Goal: Task Accomplishment & Management: Manage account settings

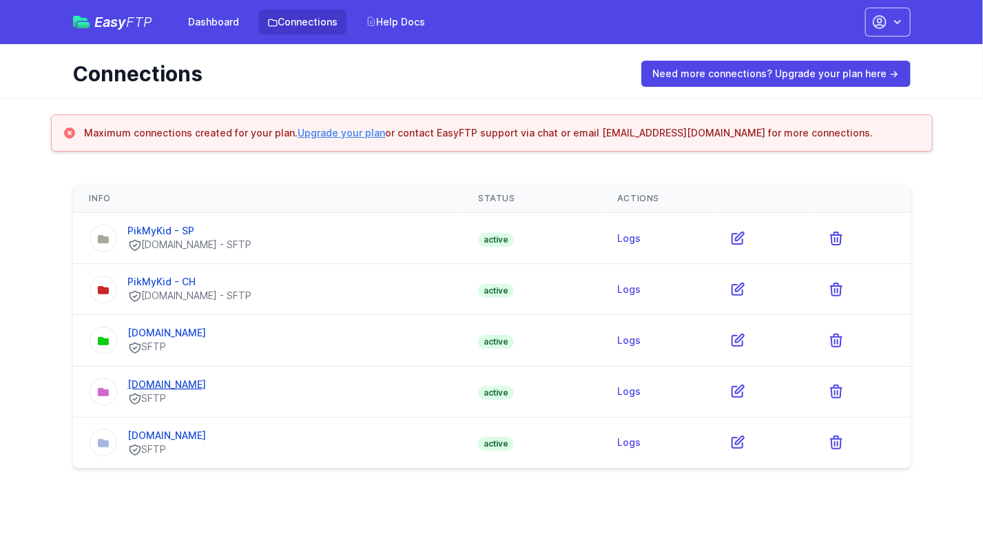
click at [171, 381] on link "[DOMAIN_NAME]" at bounding box center [167, 384] width 79 height 12
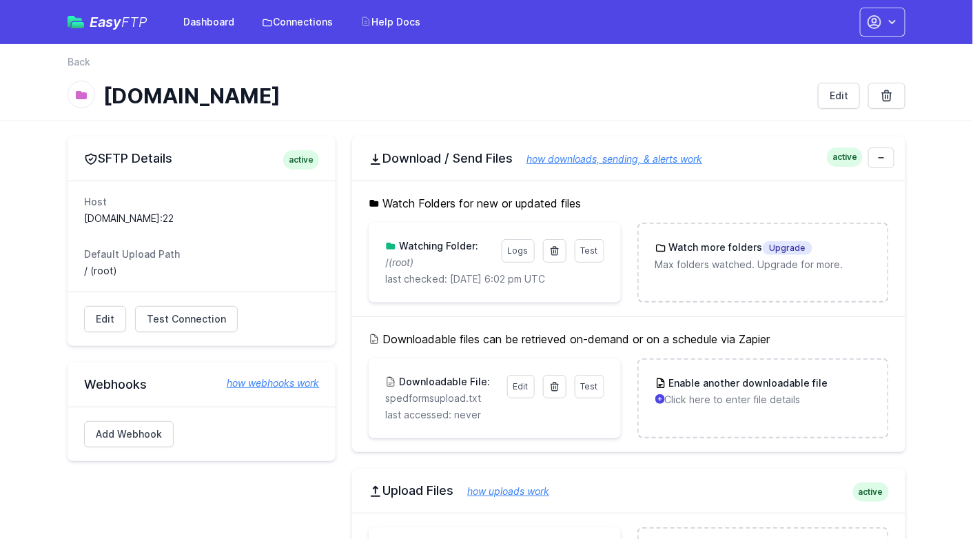
click at [192, 236] on dl "Host spedforms.org:22 Default Upload Path / (root)" at bounding box center [201, 236] width 235 height 83
click at [425, 261] on p "/ (root)" at bounding box center [439, 263] width 108 height 14
click at [241, 251] on dt "Default Upload Path" at bounding box center [201, 254] width 235 height 14
click at [203, 257] on dt "Default Upload Path" at bounding box center [201, 254] width 235 height 14
click at [104, 316] on link "Edit" at bounding box center [105, 319] width 42 height 26
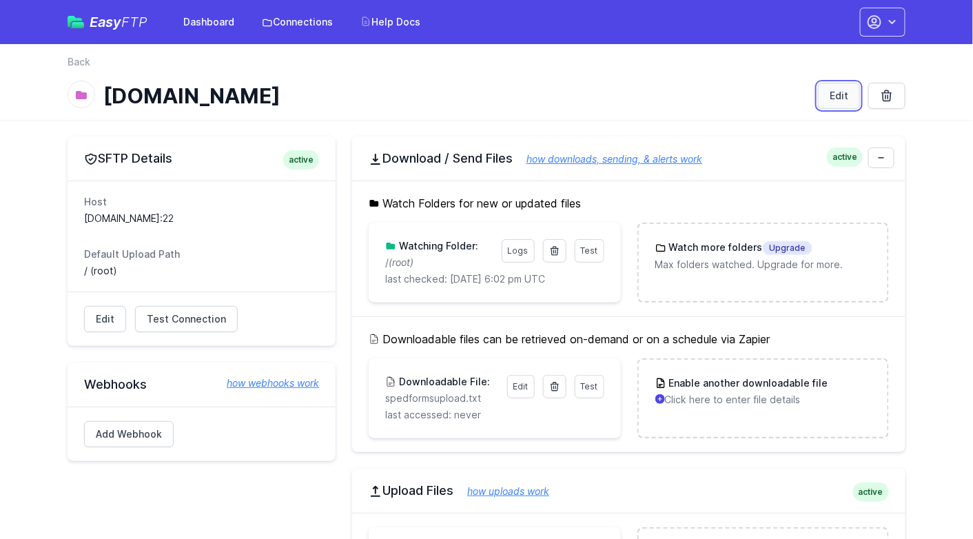
click at [830, 94] on link "Edit" at bounding box center [839, 96] width 42 height 26
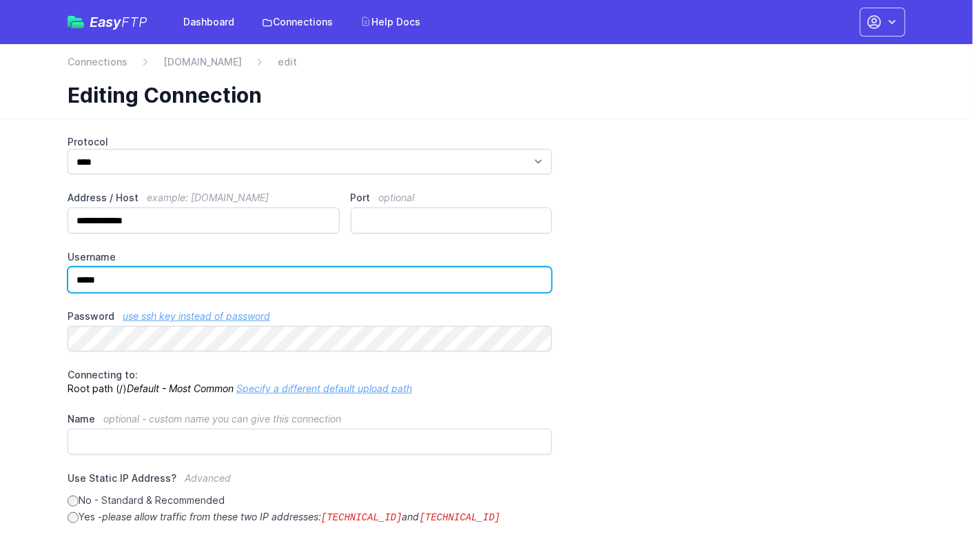
click at [118, 279] on input "*****" at bounding box center [310, 280] width 484 height 26
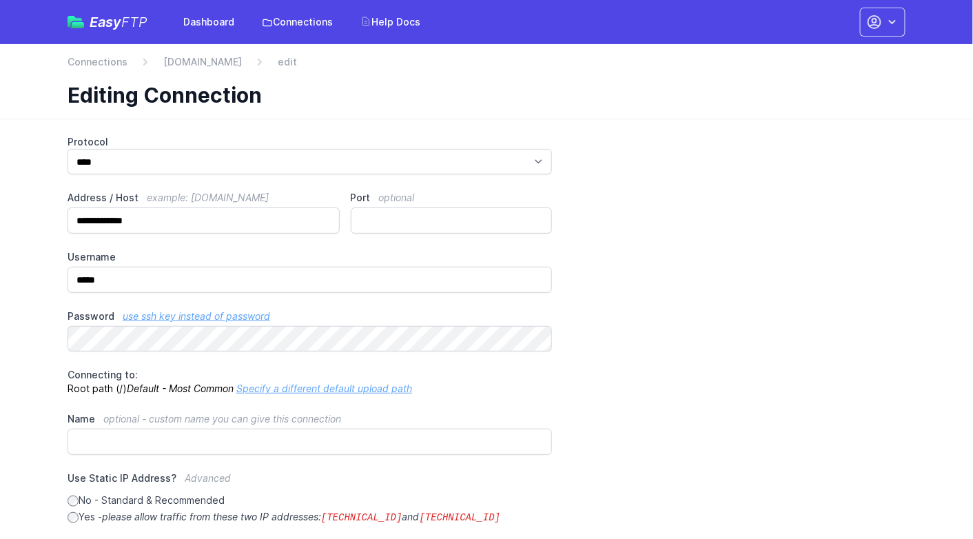
click at [655, 283] on div "**********" at bounding box center [487, 433] width 838 height 596
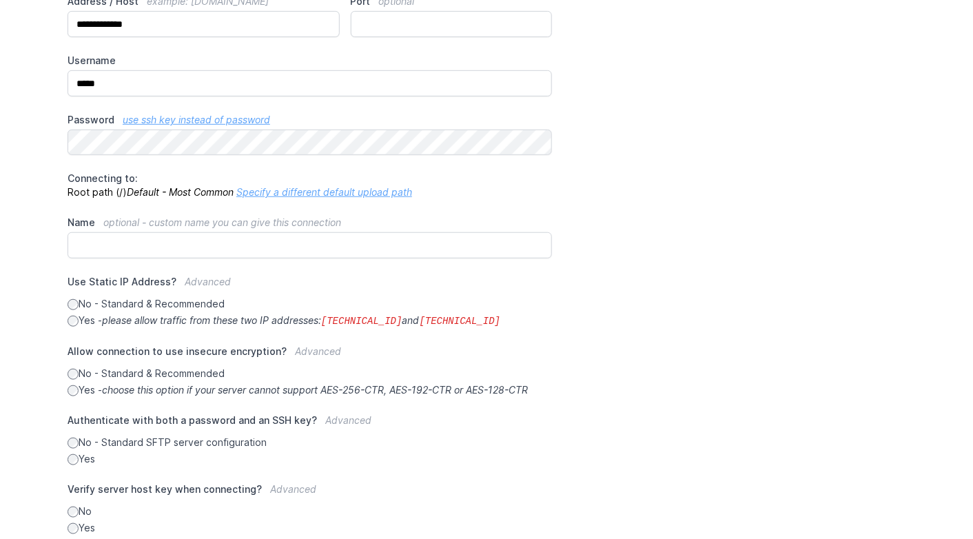
scroll to position [207, 0]
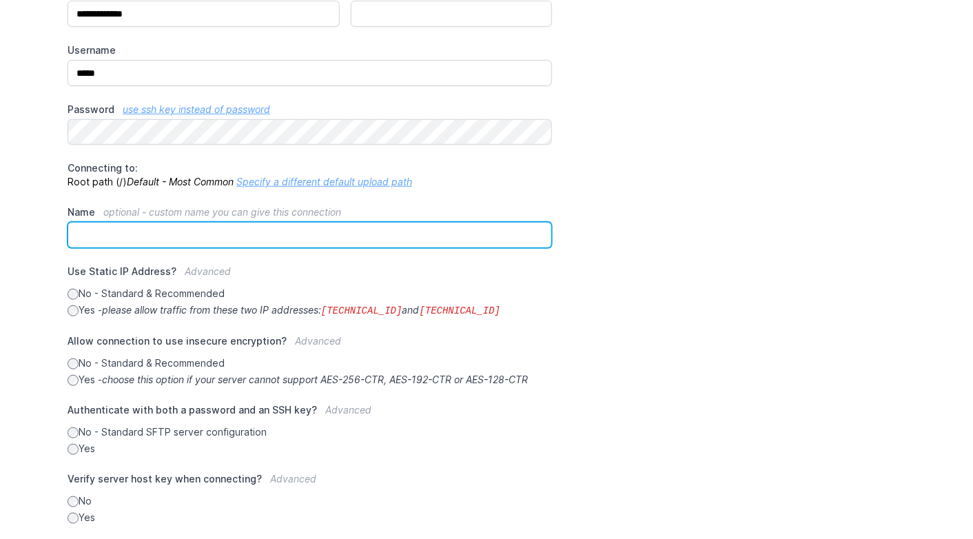
click at [180, 233] on input "Name optional - custom name you can give this connection" at bounding box center [310, 235] width 484 height 26
type input "*"
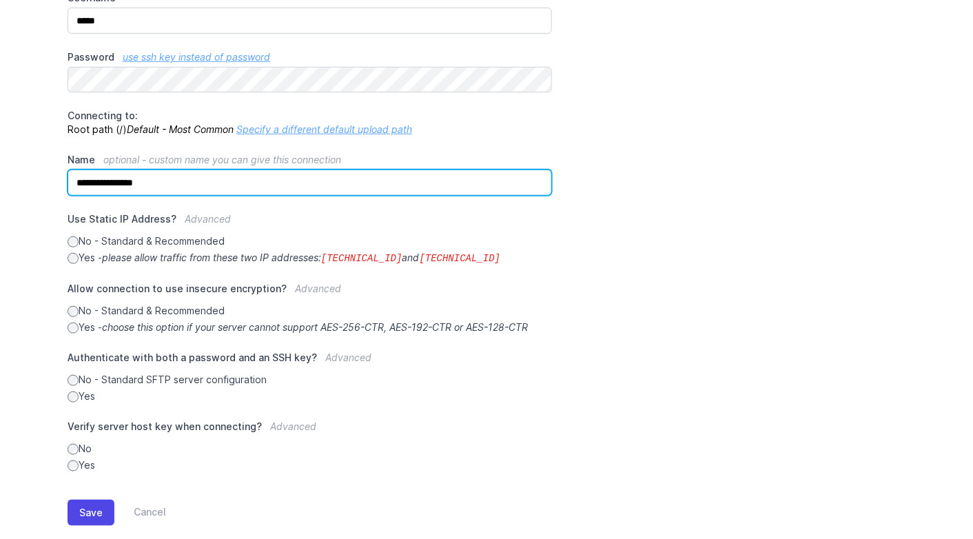
scroll to position [281, 0]
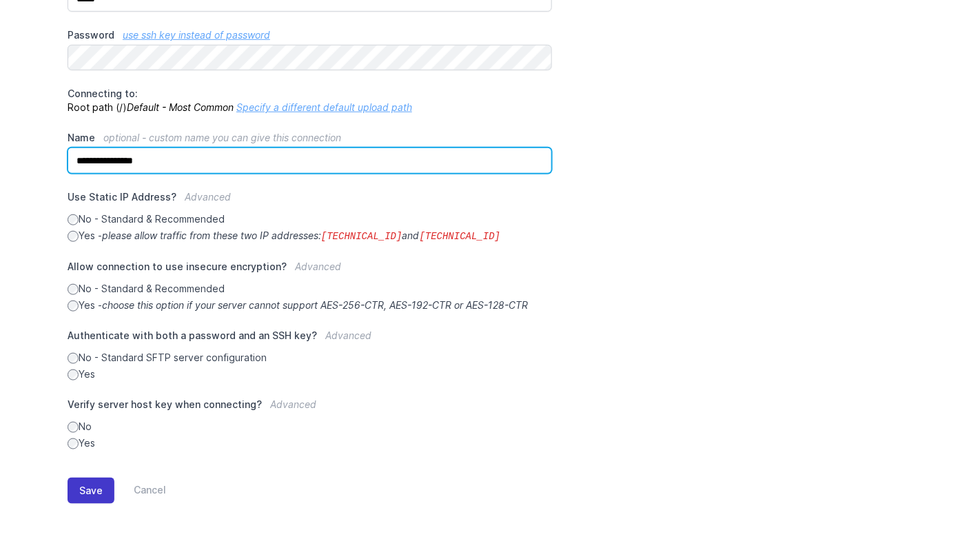
type input "**********"
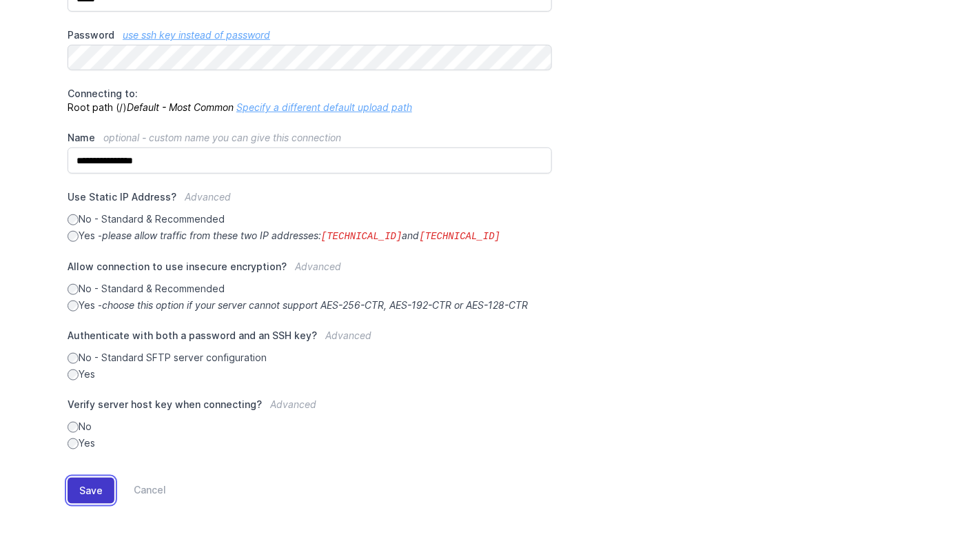
click at [77, 489] on button "Save" at bounding box center [91, 491] width 47 height 26
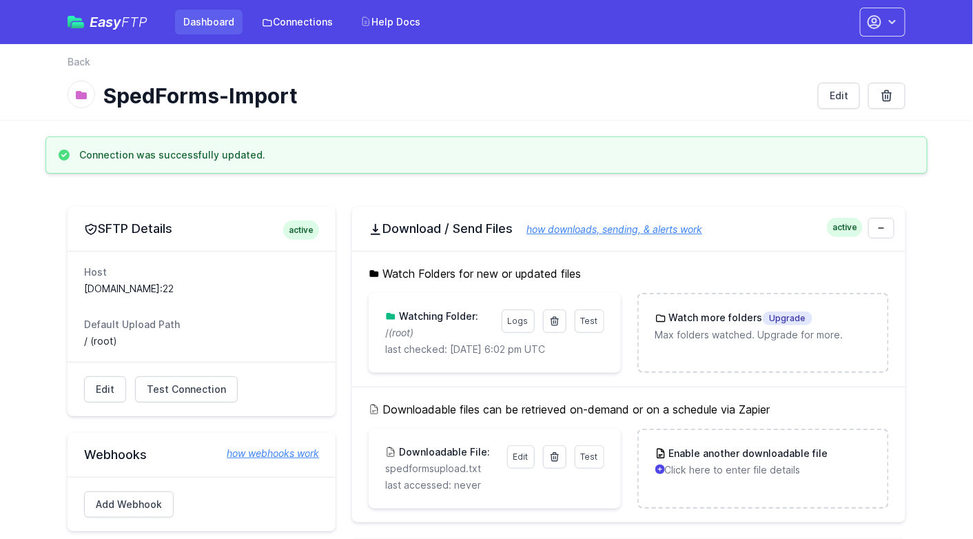
click at [193, 30] on link "Dashboard" at bounding box center [209, 22] width 68 height 25
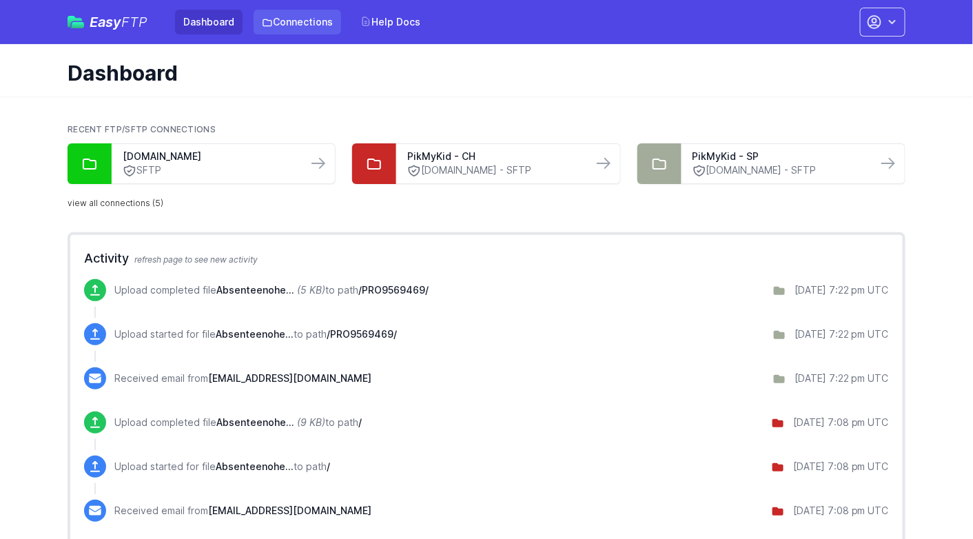
click at [292, 21] on link "Connections" at bounding box center [298, 22] width 88 height 25
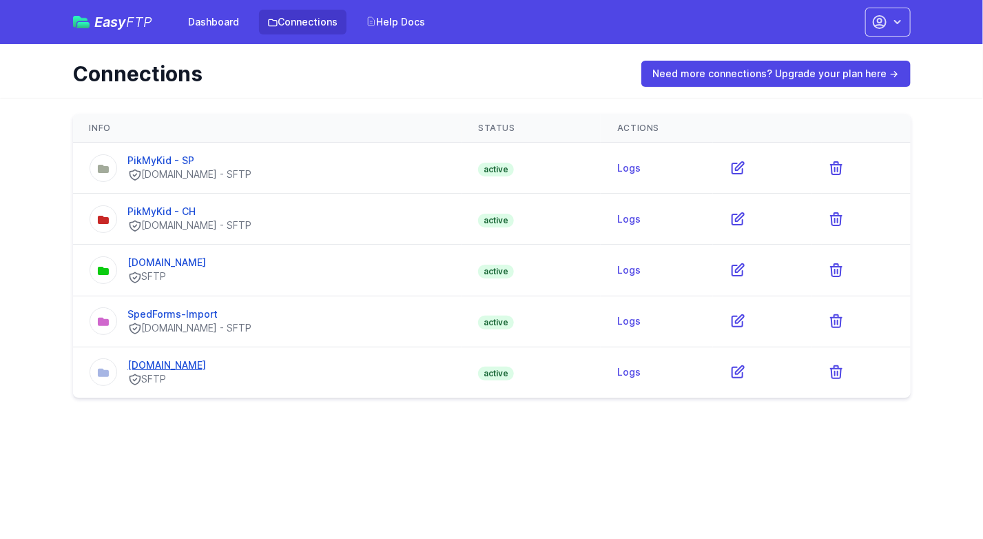
click at [168, 366] on link "[DOMAIN_NAME]" at bounding box center [167, 365] width 79 height 12
click at [152, 207] on link "PikMyKid - CH" at bounding box center [162, 211] width 68 height 12
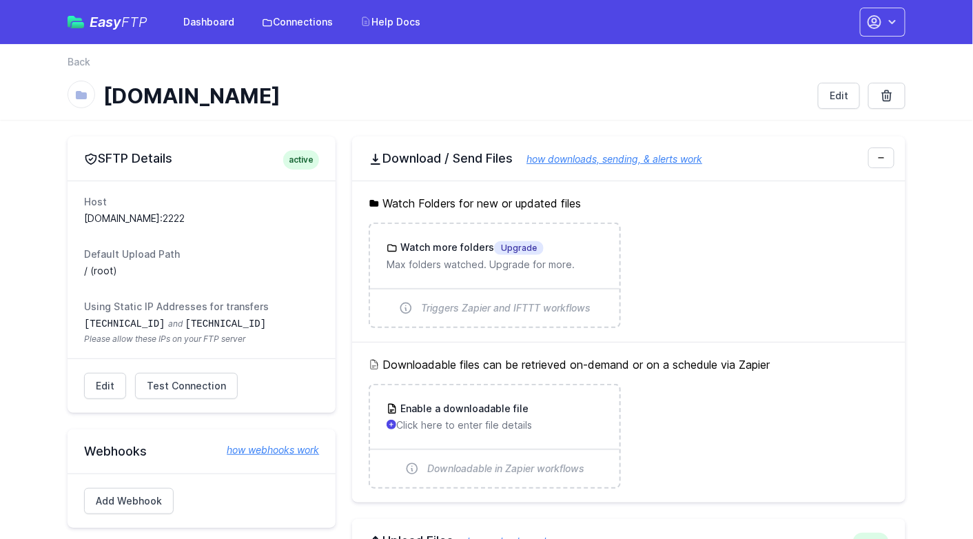
click at [731, 286] on ul "Watch more folders Upgrade Max folders watched. Upgrade for more. Triggers Zapi…" at bounding box center [629, 275] width 520 height 105
click at [426, 248] on h3 "Watch more folders Upgrade" at bounding box center [471, 248] width 146 height 14
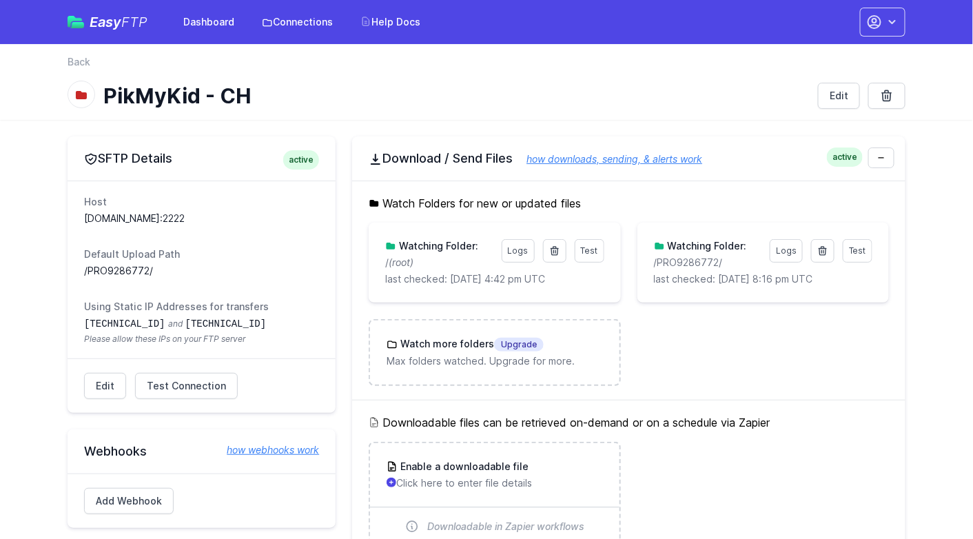
click at [420, 272] on p "last checked: 9/17/2025 4:42 pm UTC" at bounding box center [494, 279] width 218 height 14
click at [405, 264] on icon "(root)" at bounding box center [401, 262] width 25 height 12
click at [688, 276] on p "last checked: [DATE] 8:16 pm UTC" at bounding box center [763, 279] width 218 height 14
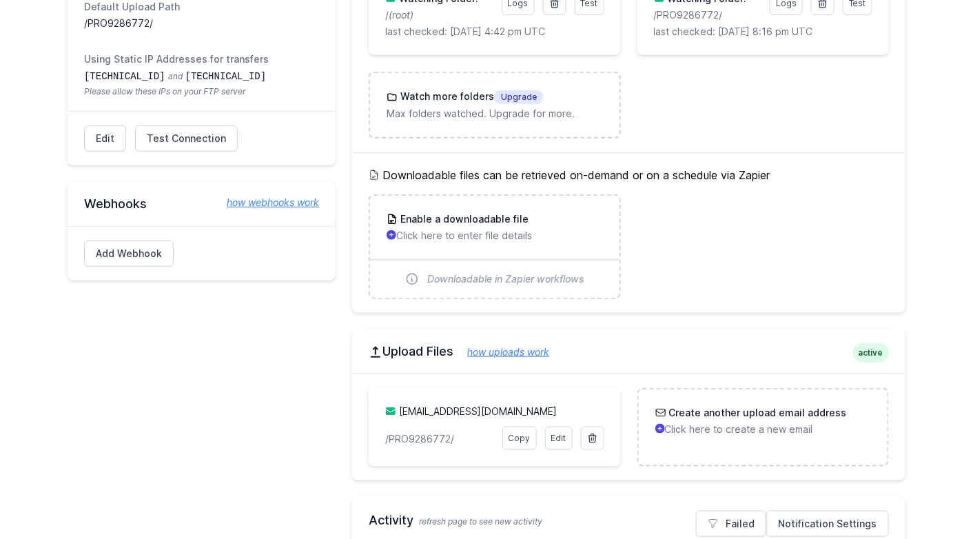
scroll to position [276, 0]
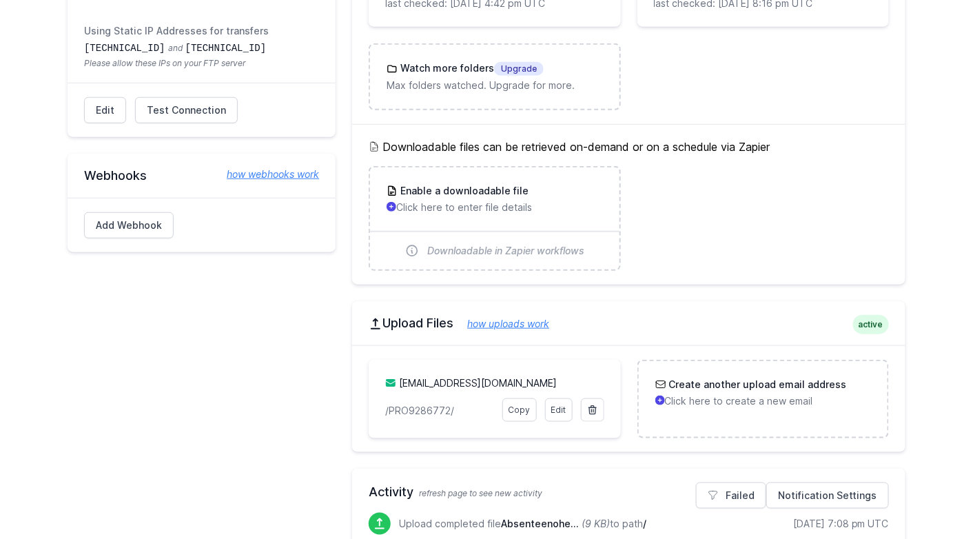
click at [424, 404] on p "/PRO9286772/" at bounding box center [439, 411] width 108 height 14
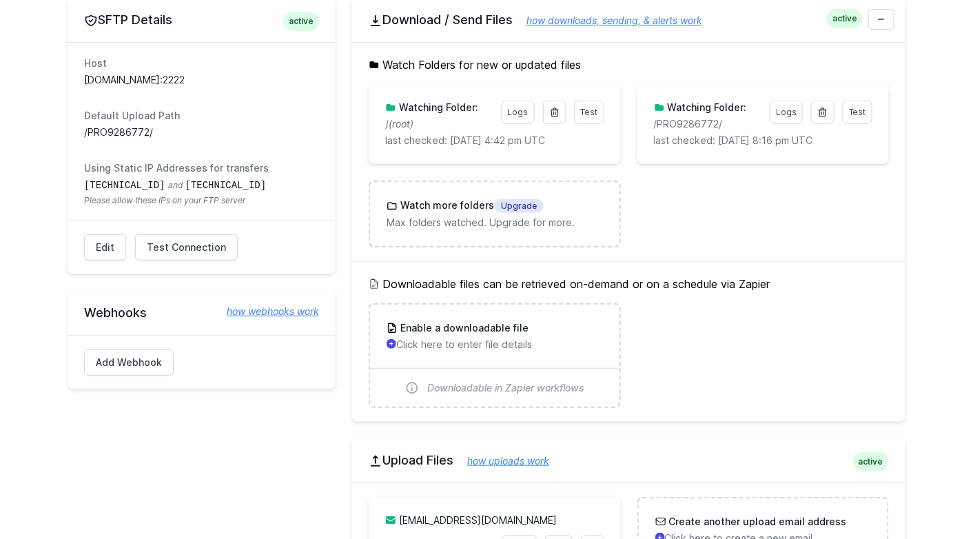
scroll to position [69, 0]
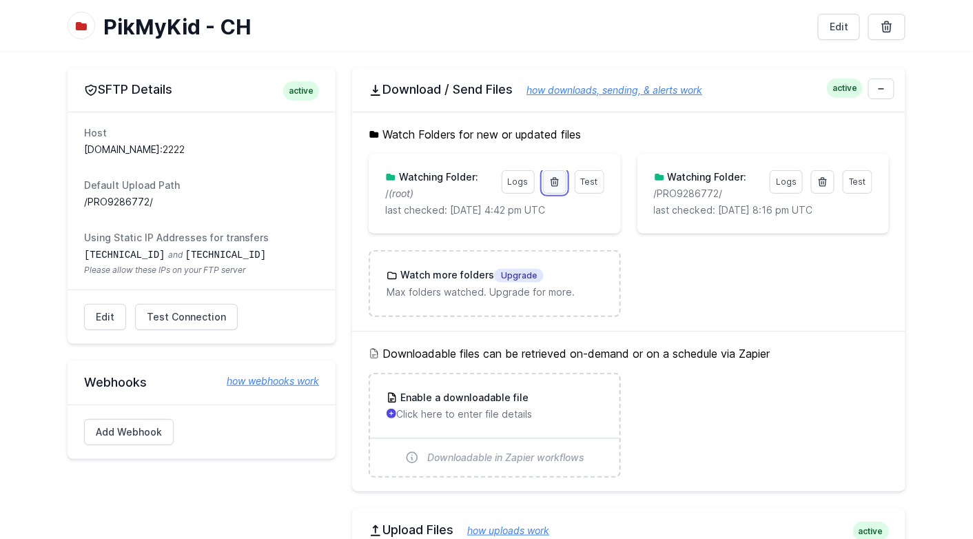
click at [557, 180] on icon at bounding box center [555, 182] width 8 height 8
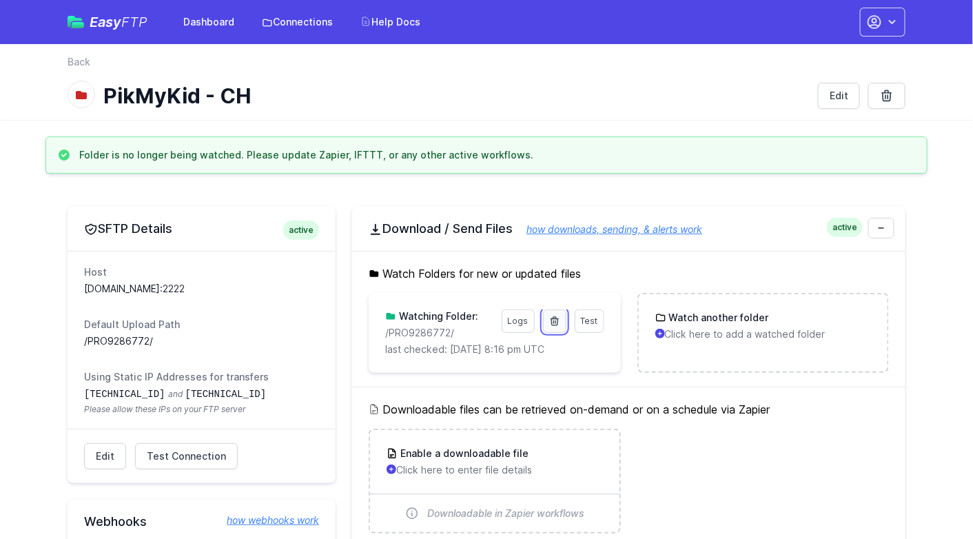
click at [552, 318] on icon at bounding box center [555, 321] width 8 height 8
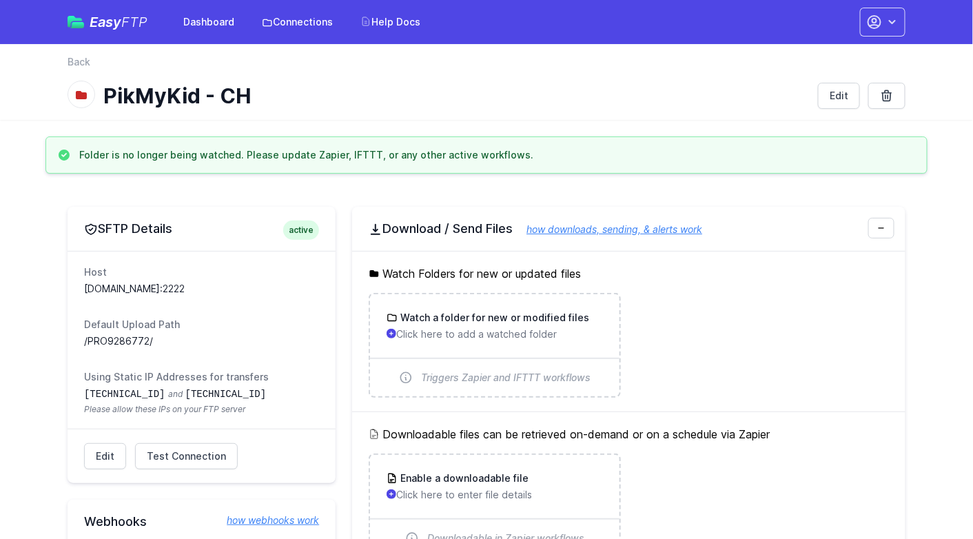
drag, startPoint x: 155, startPoint y: 336, endPoint x: 61, endPoint y: 337, distance: 94.4
copy dd "/PRO9286772/"
click at [263, 309] on dl "Host uploads.pikmykid.com:2222 Default Upload Path /PRO9286772/ Using Static IP…" at bounding box center [201, 340] width 235 height 150
click at [892, 95] on icon at bounding box center [887, 96] width 14 height 14
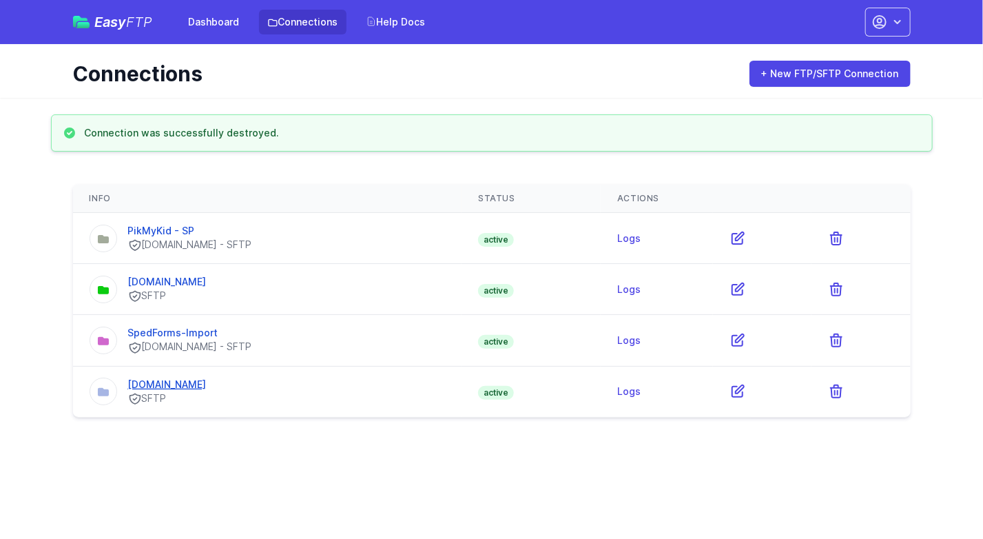
click at [172, 378] on link "[DOMAIN_NAME]" at bounding box center [167, 384] width 79 height 12
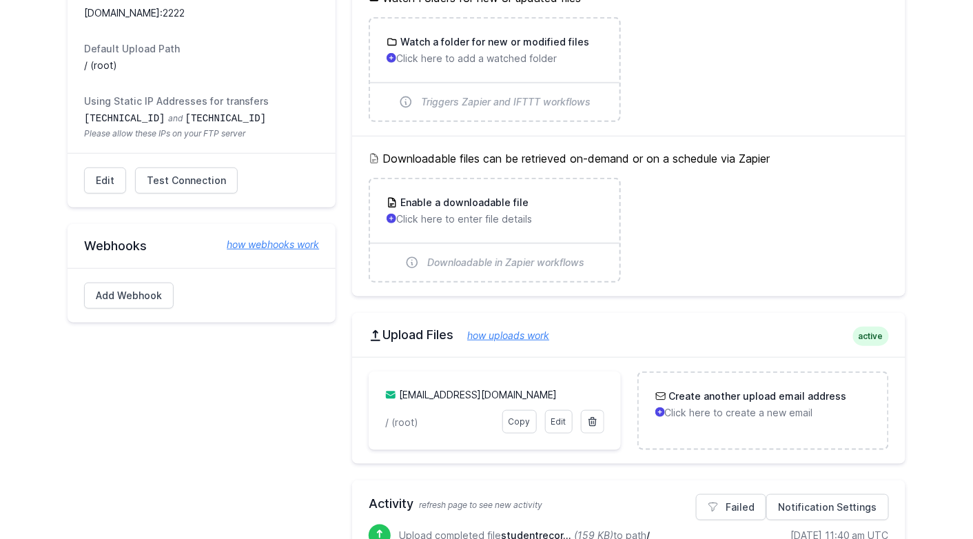
scroll to position [207, 0]
click at [709, 405] on p "Click here to create a new email" at bounding box center [763, 412] width 216 height 14
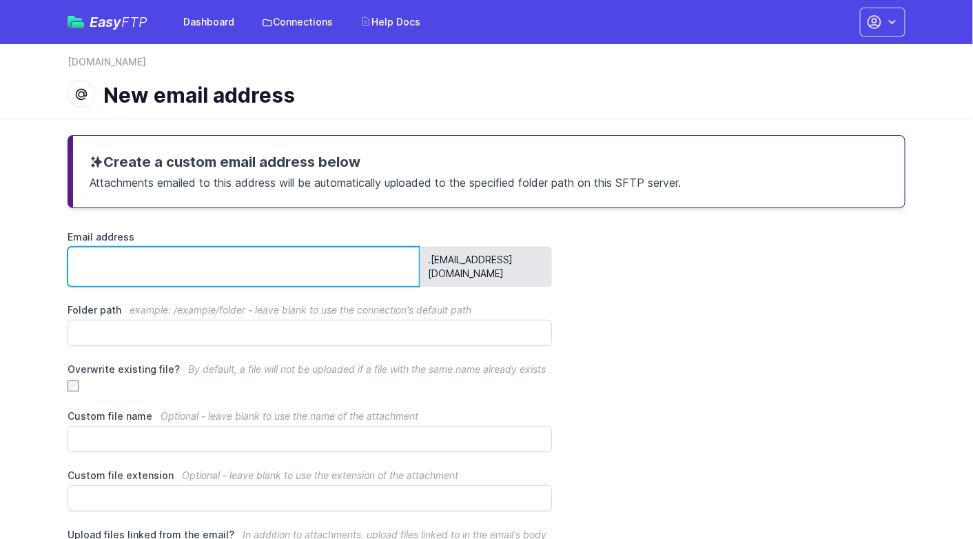
click at [212, 257] on input "Email address" at bounding box center [244, 267] width 352 height 40
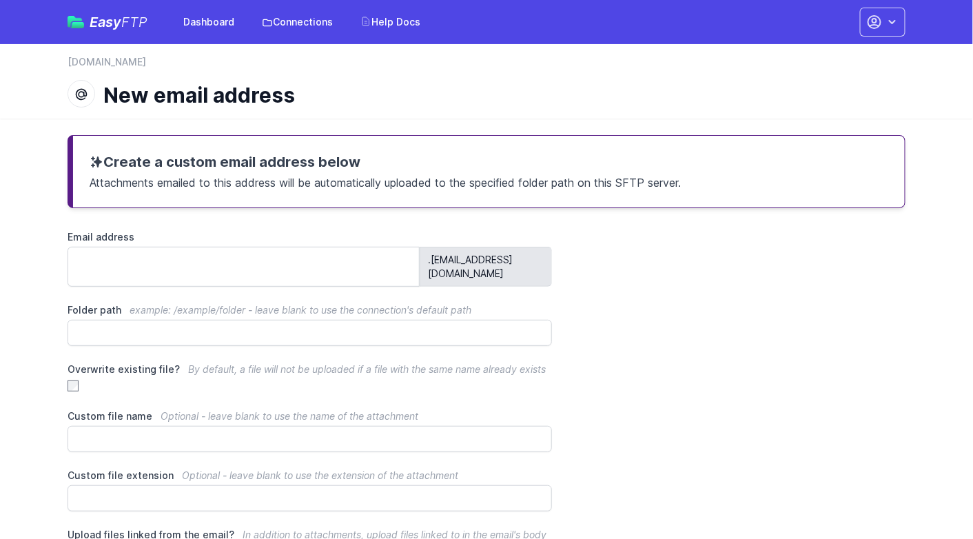
click at [22, 114] on header "back [DOMAIN_NAME] New email address" at bounding box center [486, 81] width 973 height 74
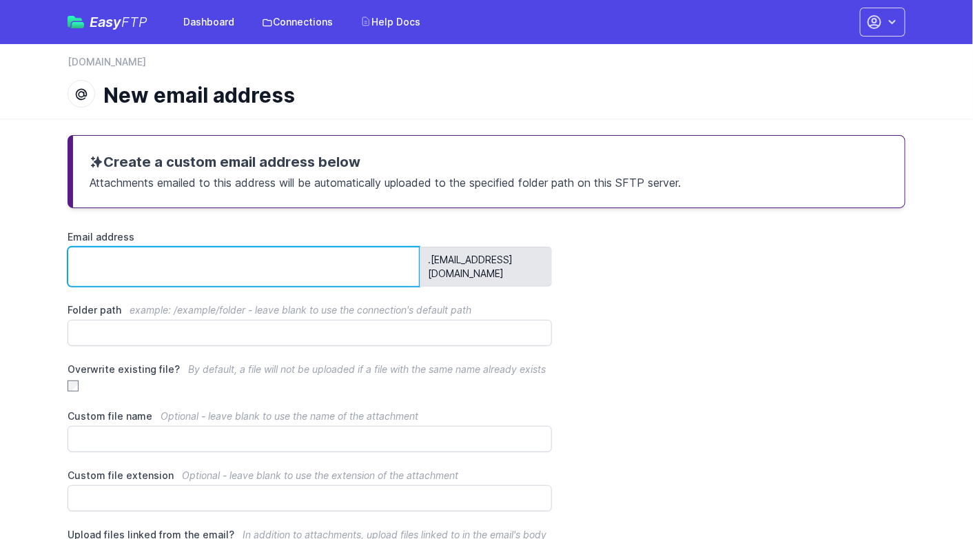
click at [128, 270] on input "Email address" at bounding box center [244, 267] width 352 height 40
paste input "**********"
type input "**********"
type input "******"
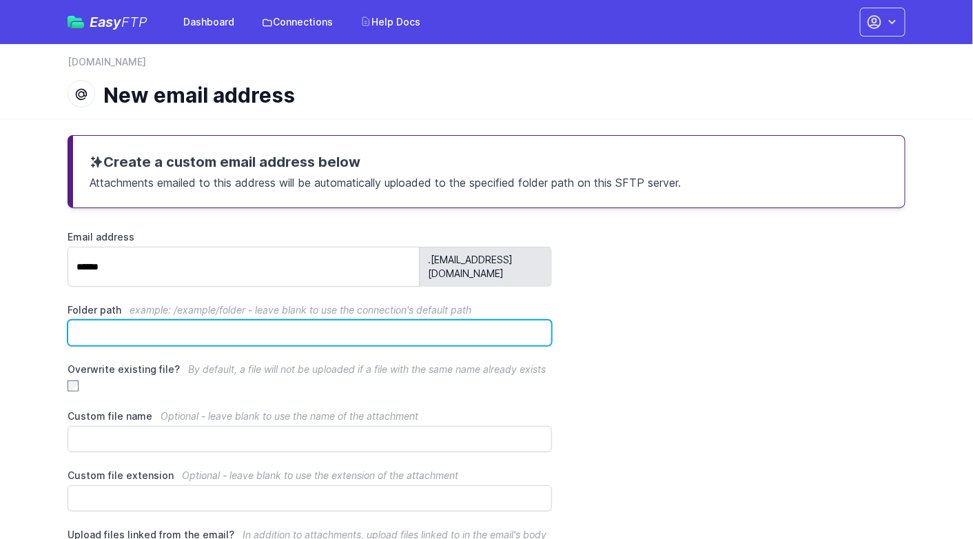
click at [136, 323] on input "Folder path example: /example/folder - leave blank to use the connection's defa…" at bounding box center [310, 333] width 484 height 26
paste input "**********"
type input "**********"
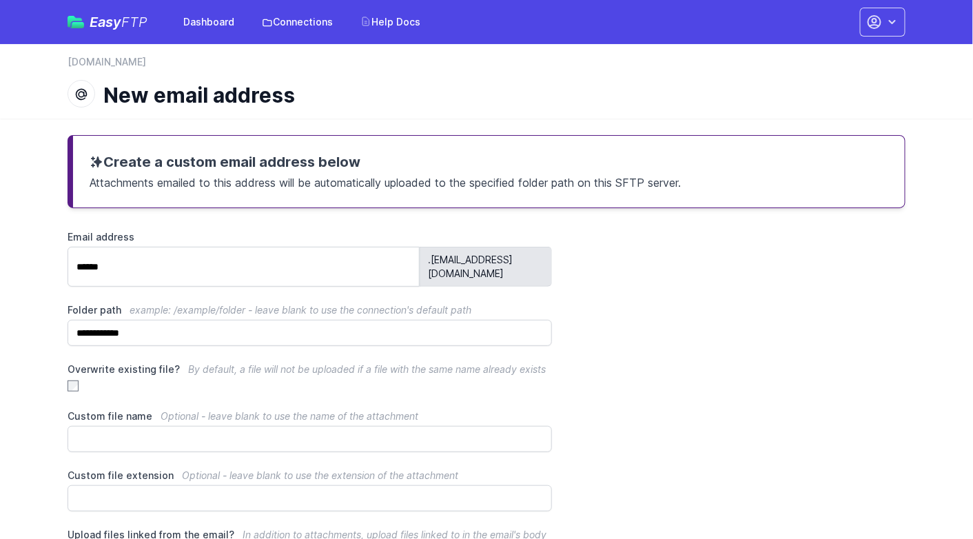
click at [670, 326] on div "**********" at bounding box center [487, 394] width 838 height 328
drag, startPoint x: 451, startPoint y: 376, endPoint x: 473, endPoint y: 375, distance: 22.8
click at [451, 376] on div "Overwrite existing file? By default, a file will not be uploaded if a file with…" at bounding box center [310, 378] width 484 height 30
click at [232, 372] on div "Overwrite existing file? By default, a file will not be uploaded if a file with…" at bounding box center [310, 378] width 484 height 30
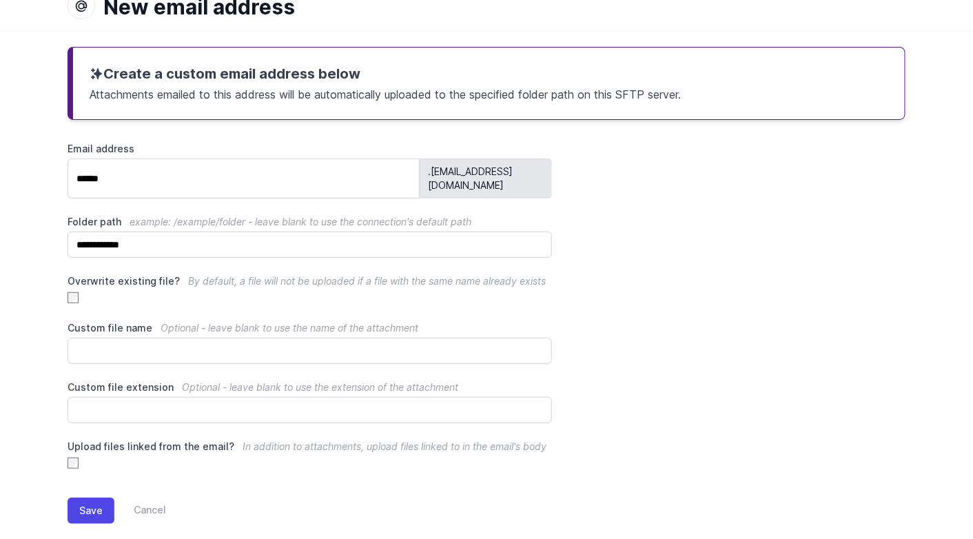
scroll to position [94, 0]
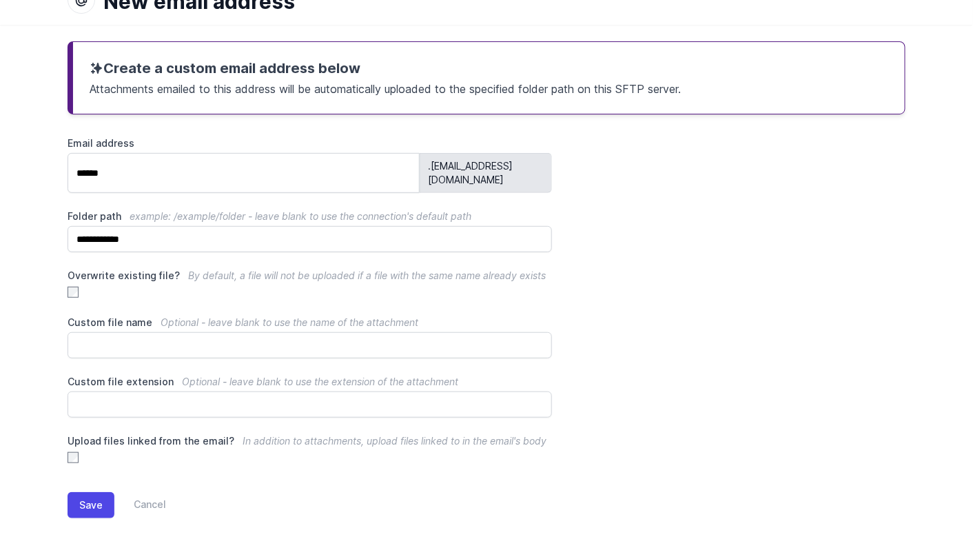
click at [68, 441] on div "**********" at bounding box center [486, 291] width 882 height 532
click at [83, 492] on button "Save" at bounding box center [91, 505] width 47 height 26
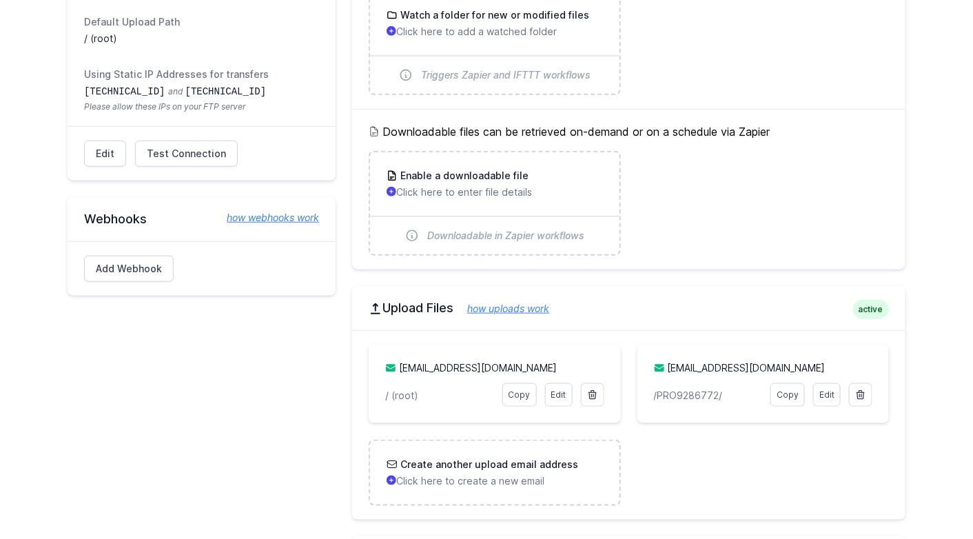
scroll to position [276, 0]
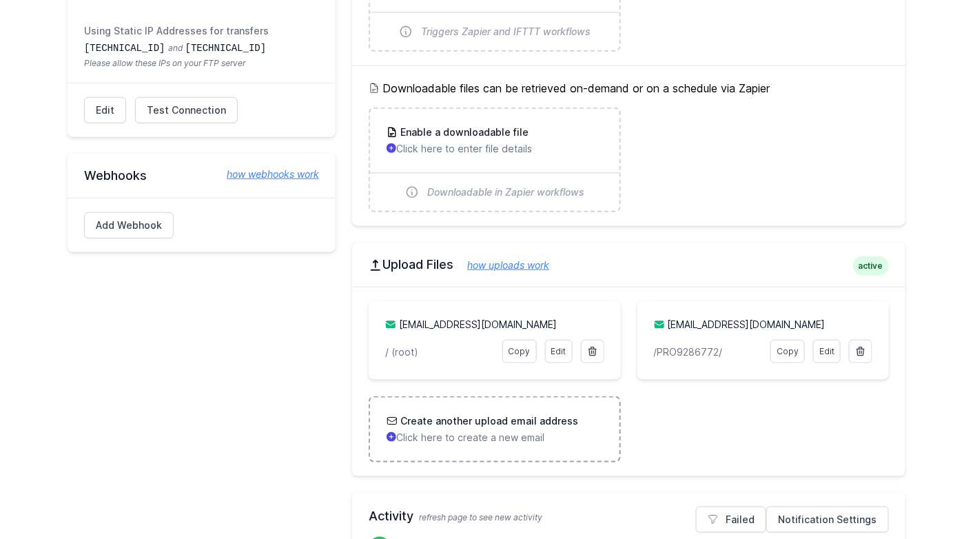
click at [450, 420] on h3 "Create another upload email address" at bounding box center [488, 421] width 181 height 14
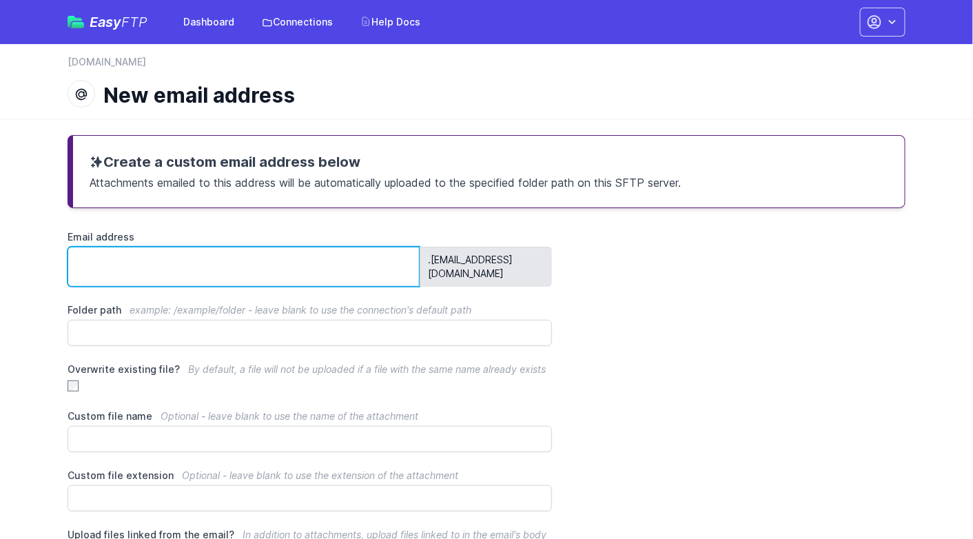
drag, startPoint x: 145, startPoint y: 256, endPoint x: 415, endPoint y: 245, distance: 270.4
click at [145, 256] on input "Email address" at bounding box center [244, 267] width 352 height 40
click at [103, 258] on input "Email address" at bounding box center [244, 267] width 352 height 40
type input "******"
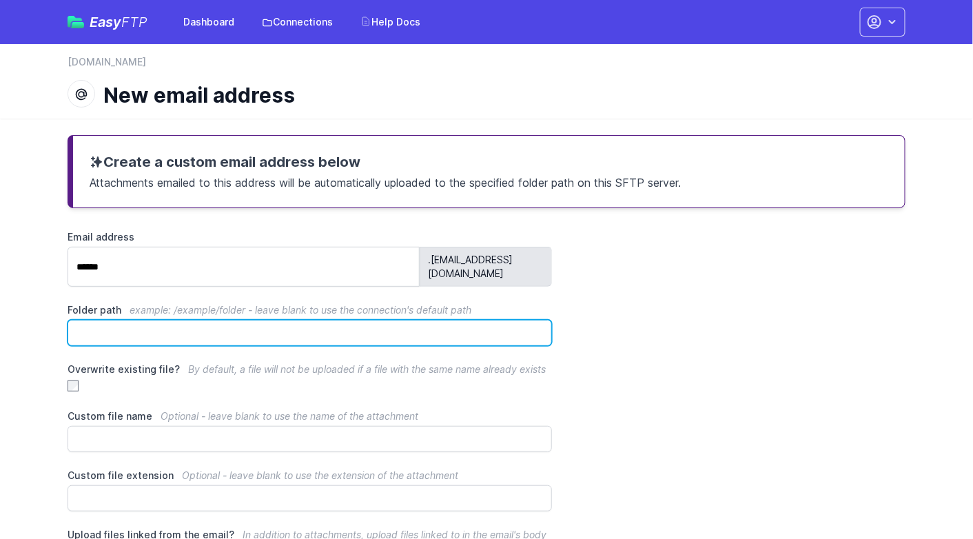
click at [108, 322] on input "Folder path example: /example/folder - leave blank to use the connection's defa…" at bounding box center [310, 333] width 484 height 26
paste input "**********"
click at [108, 320] on input "**********" at bounding box center [310, 333] width 484 height 26
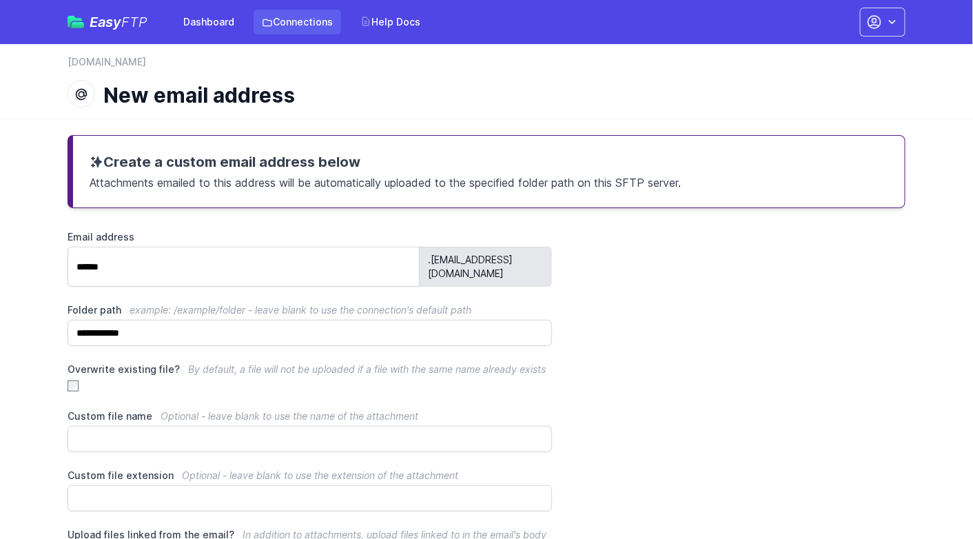
click at [285, 22] on link "Connections" at bounding box center [298, 22] width 88 height 25
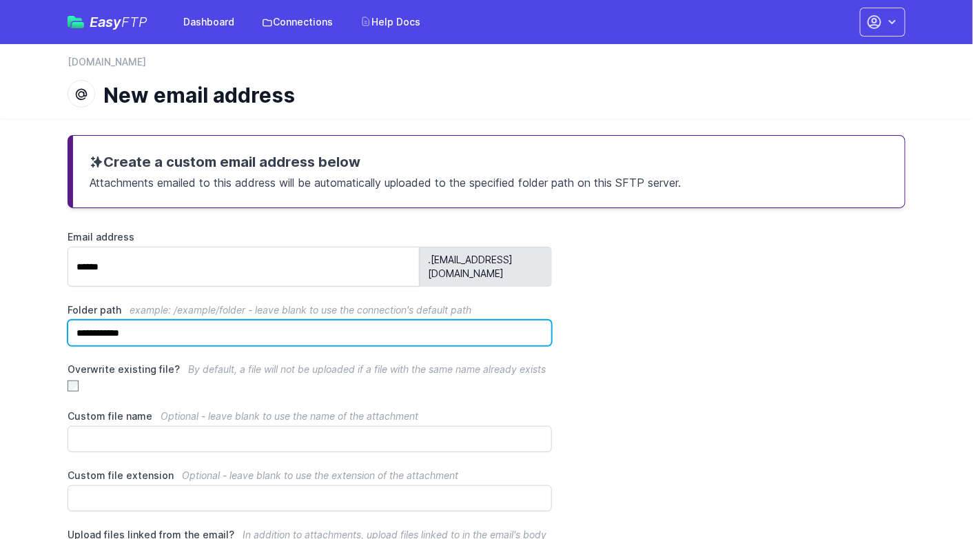
click at [182, 320] on input "**********" at bounding box center [310, 333] width 484 height 26
paste input "text"
type input "**********"
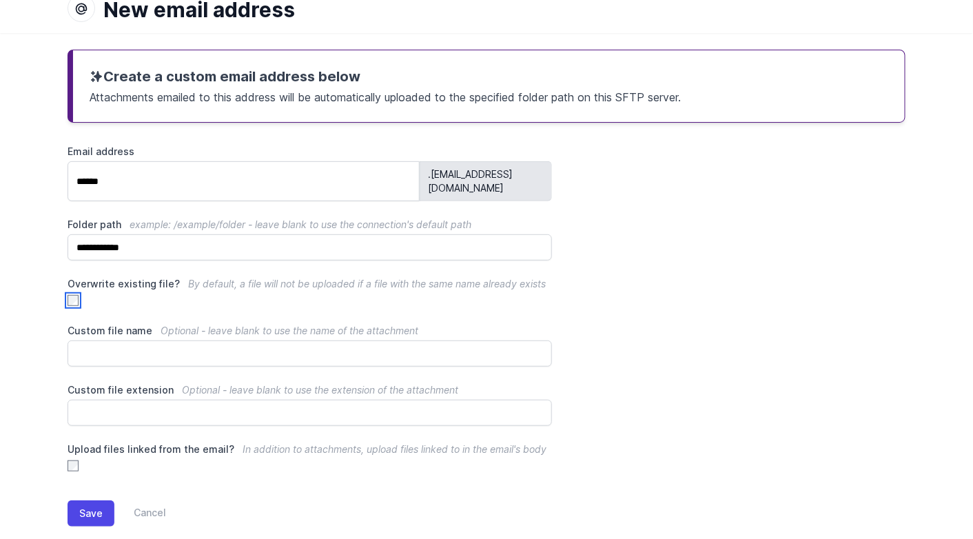
scroll to position [94, 0]
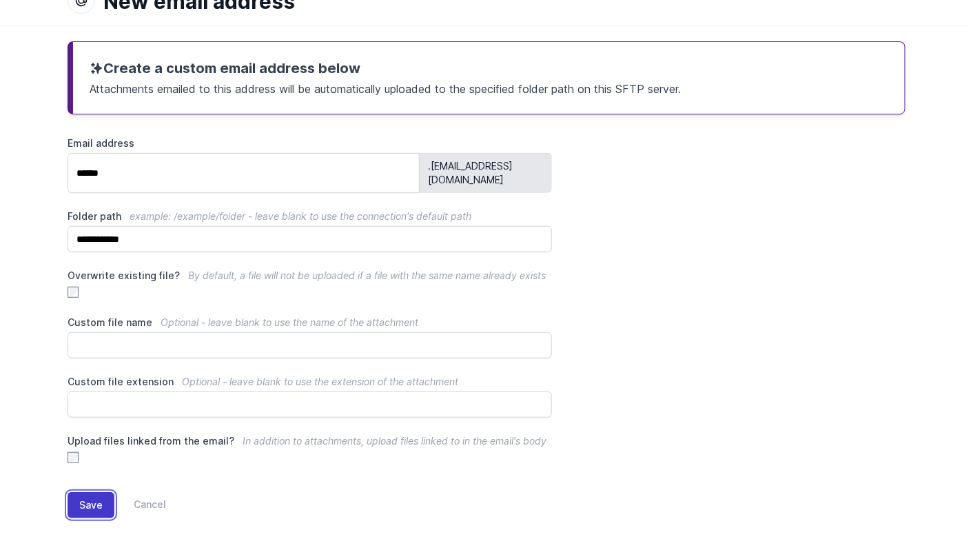
click at [92, 492] on button "Save" at bounding box center [91, 505] width 47 height 26
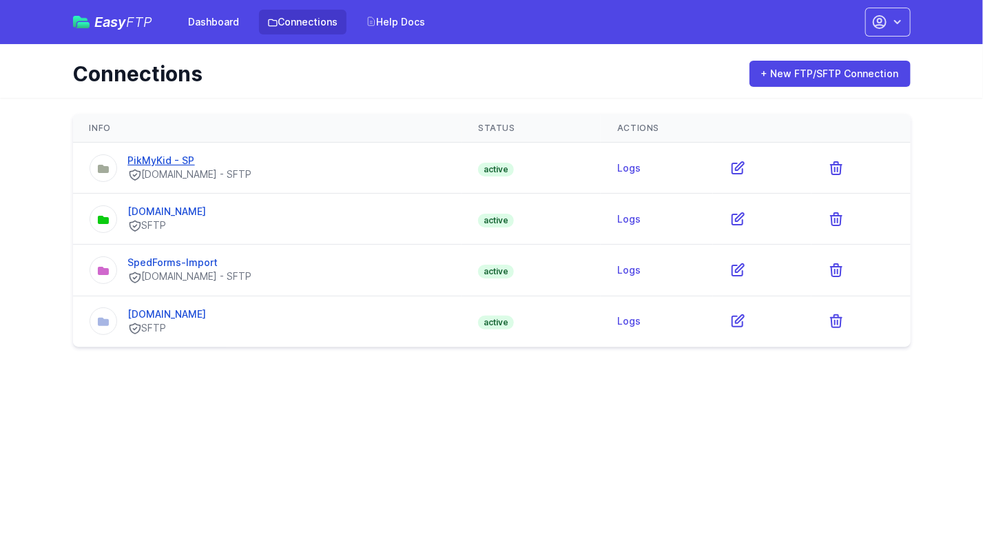
click at [172, 156] on link "PikMyKid - SP" at bounding box center [161, 160] width 67 height 12
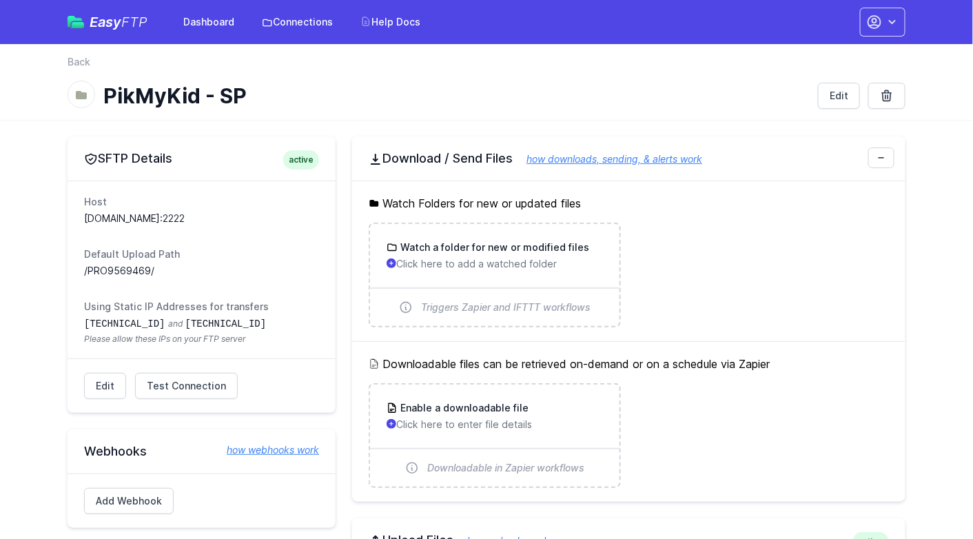
drag, startPoint x: 165, startPoint y: 271, endPoint x: 52, endPoint y: 265, distance: 113.8
copy dd "/PRO9569469/"
click at [889, 99] on icon at bounding box center [887, 96] width 14 height 14
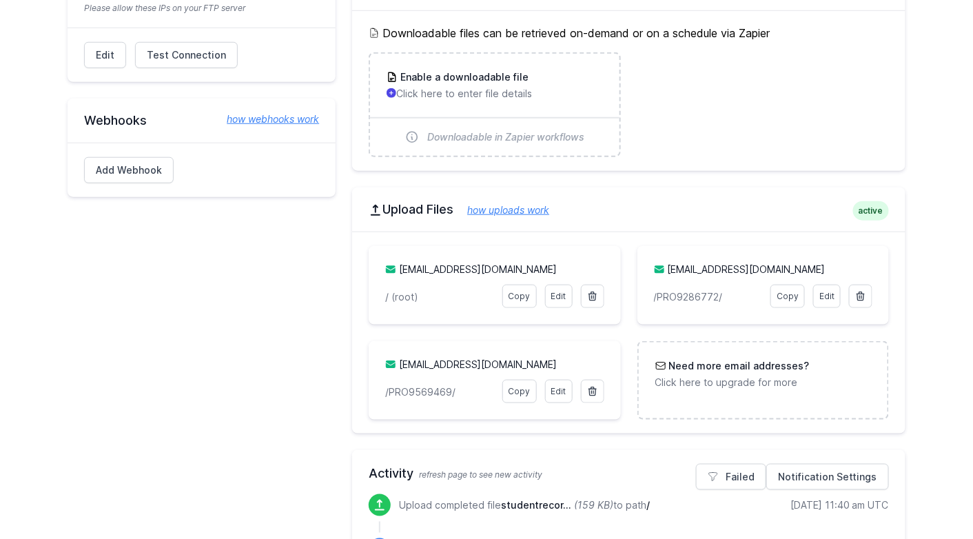
scroll to position [345, 0]
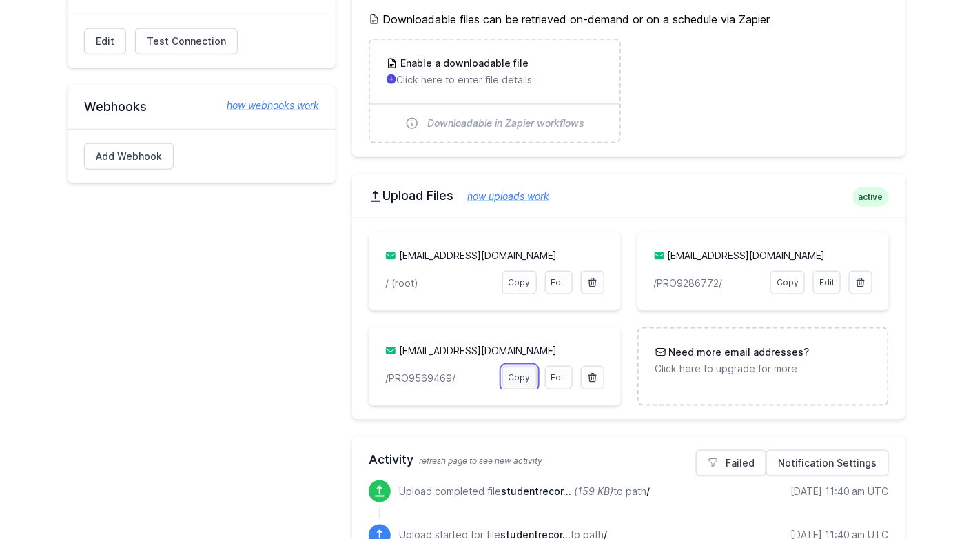
click at [525, 373] on link "Copy" at bounding box center [519, 377] width 34 height 23
click at [795, 277] on link "Copy" at bounding box center [787, 282] width 34 height 23
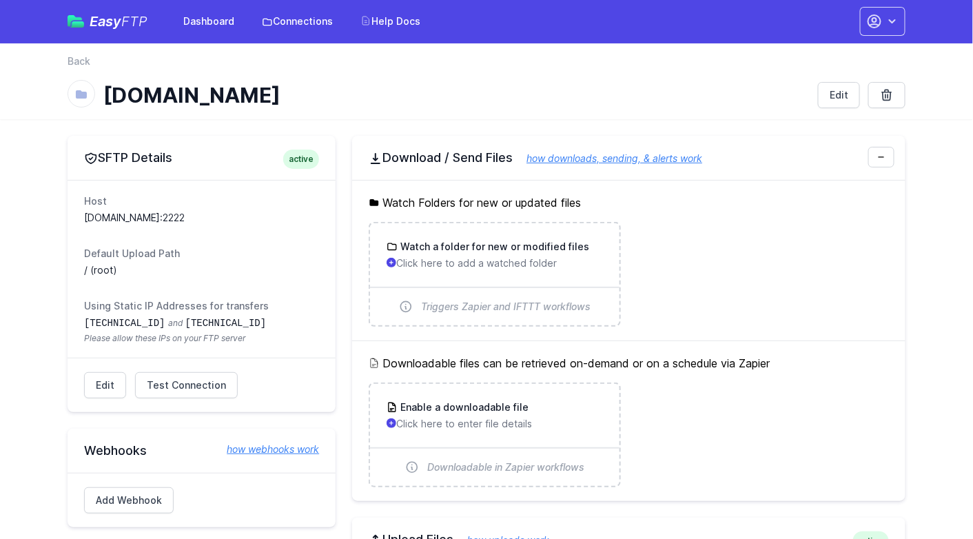
scroll to position [0, 0]
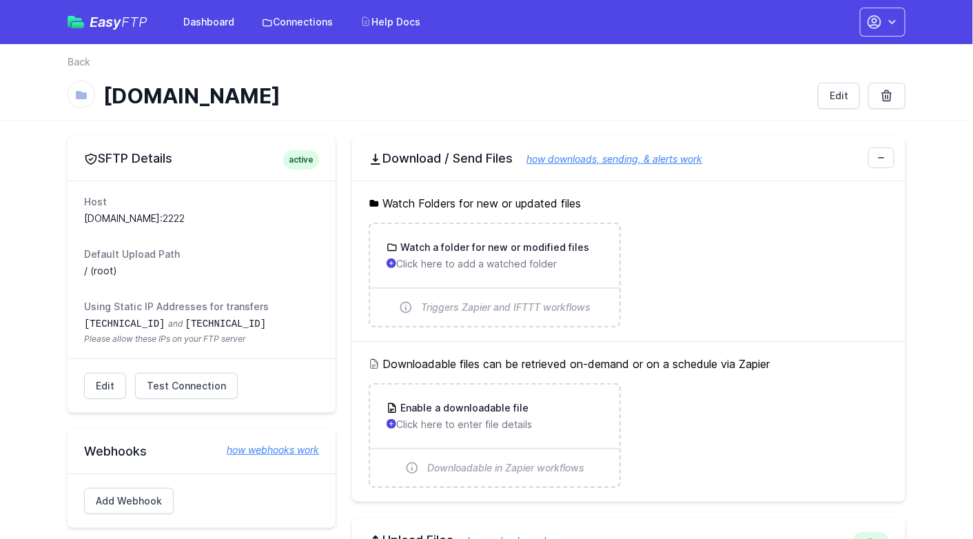
click at [433, 259] on p "Click here to add a watched folder" at bounding box center [495, 264] width 216 height 14
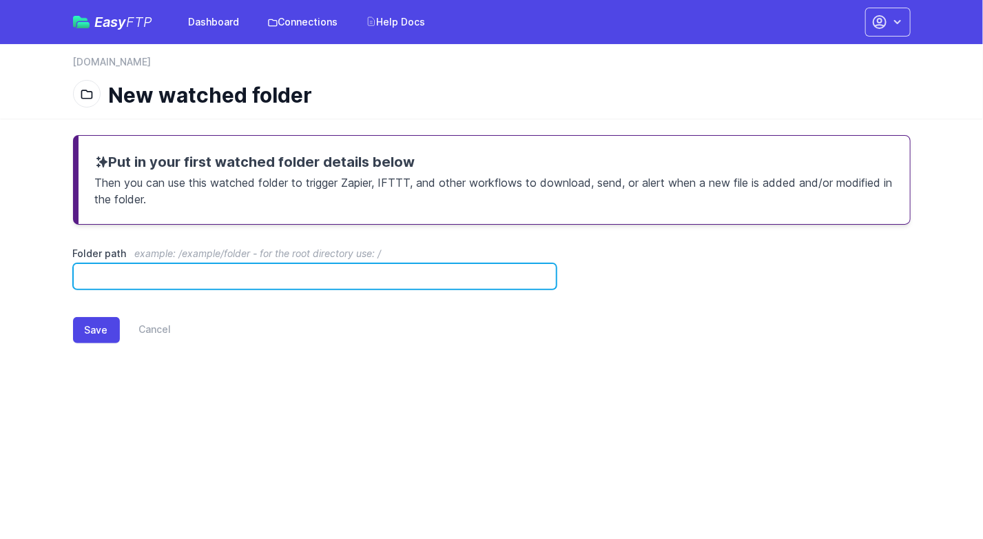
click at [236, 276] on input "Folder path example: /example/folder - for the root directory use: /" at bounding box center [315, 276] width 484 height 26
paste input "**********"
type input "**********"
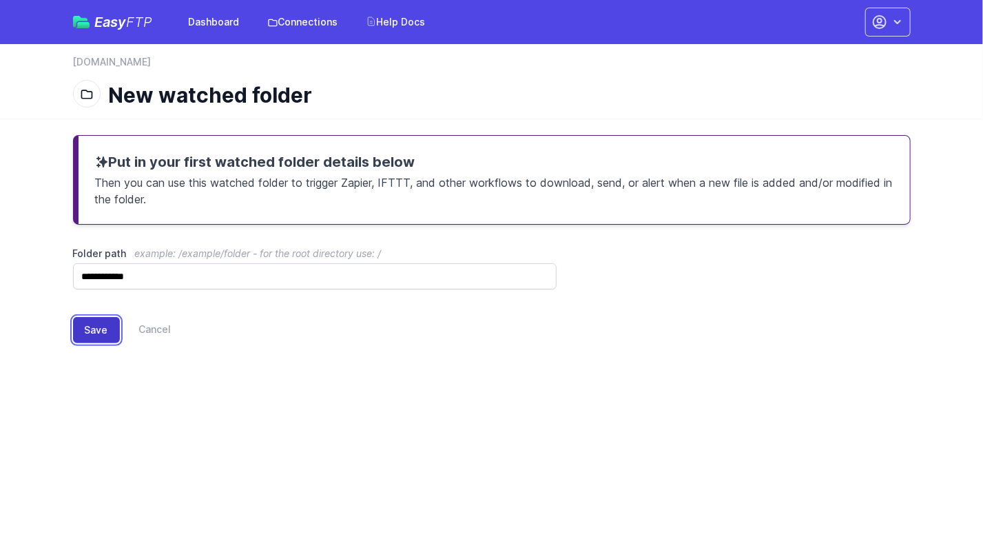
click at [103, 329] on button "Save" at bounding box center [96, 330] width 47 height 26
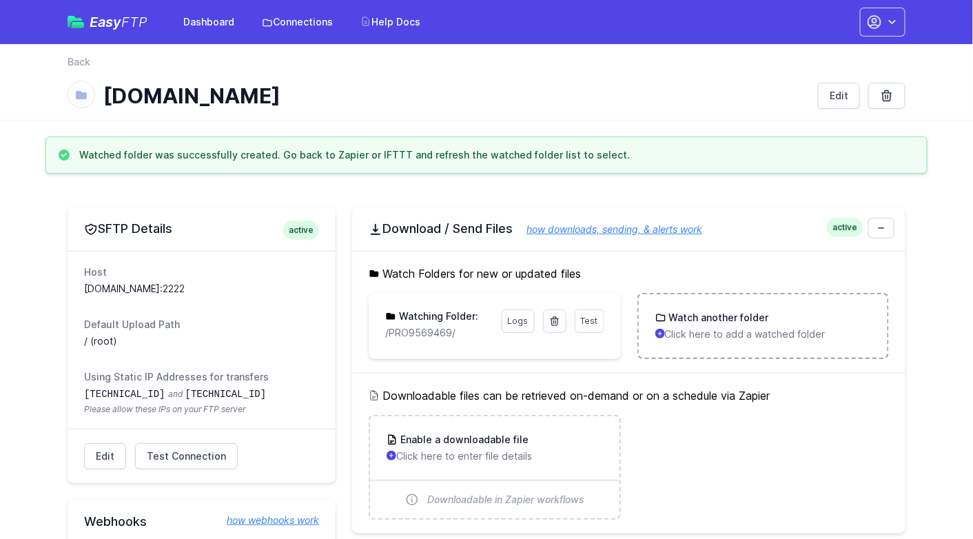
click at [714, 315] on h3 "Watch another folder" at bounding box center [717, 318] width 103 height 14
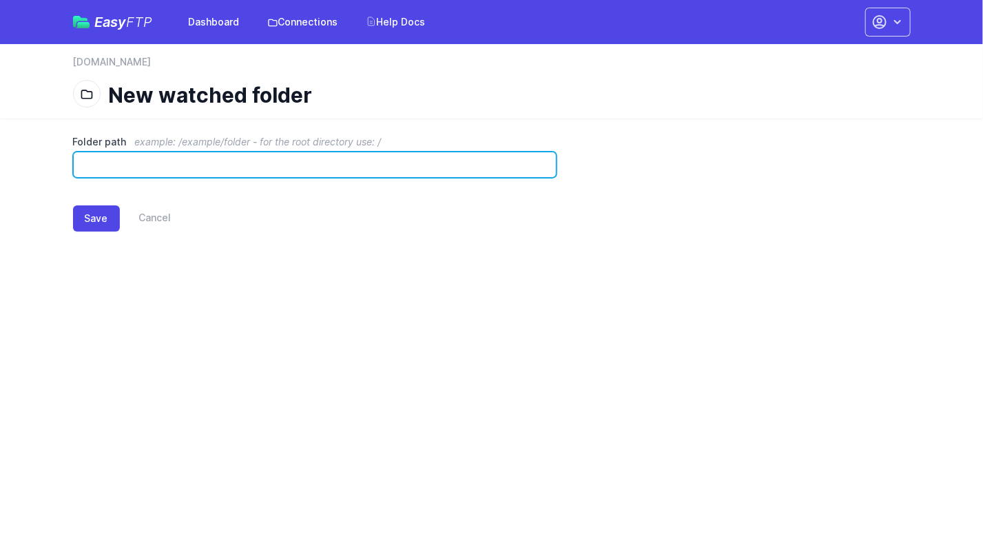
click at [185, 164] on input "Folder path example: /example/folder - for the root directory use: /" at bounding box center [315, 165] width 484 height 26
paste input "**********"
type input "**********"
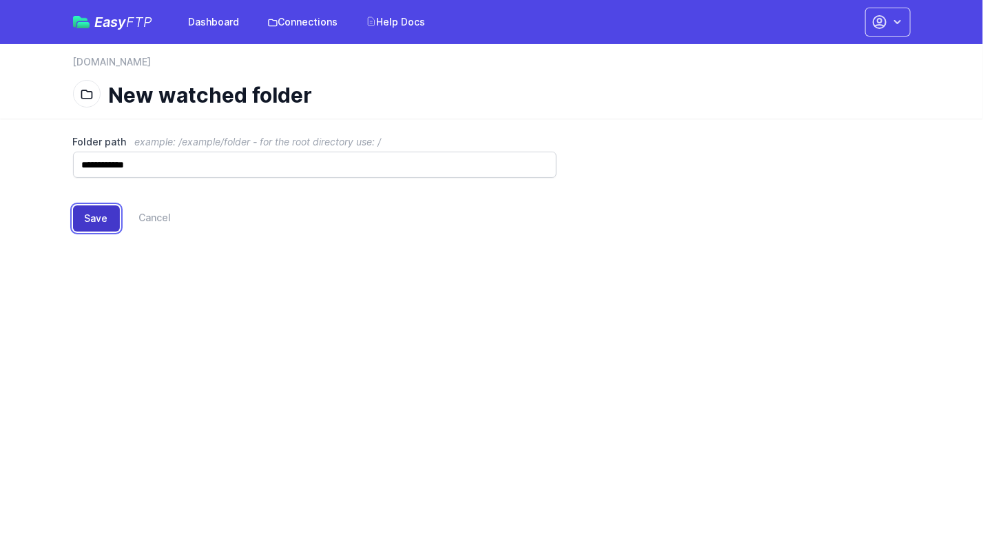
click at [88, 219] on button "Save" at bounding box center [96, 218] width 47 height 26
click at [319, 19] on link "Connections" at bounding box center [303, 22] width 88 height 25
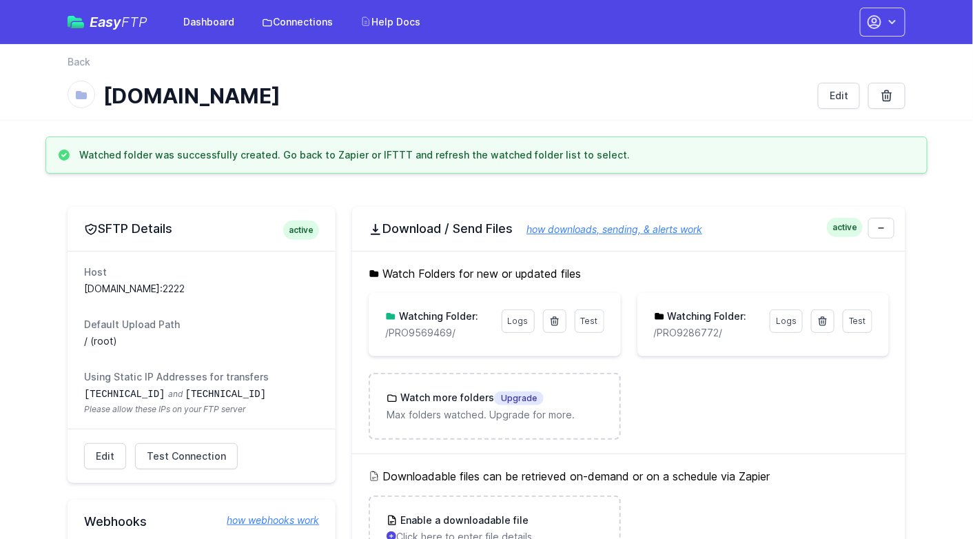
click at [739, 402] on ul "Test Logs Watching Folder: /PRO9569469/ Results Please address issues below and…" at bounding box center [629, 366] width 520 height 147
click at [480, 405] on div "Watch more folders Upgrade Max folders watched. Upgrade for more." at bounding box center [495, 406] width 216 height 31
drag, startPoint x: 233, startPoint y: 303, endPoint x: 234, endPoint y: 291, distance: 12.5
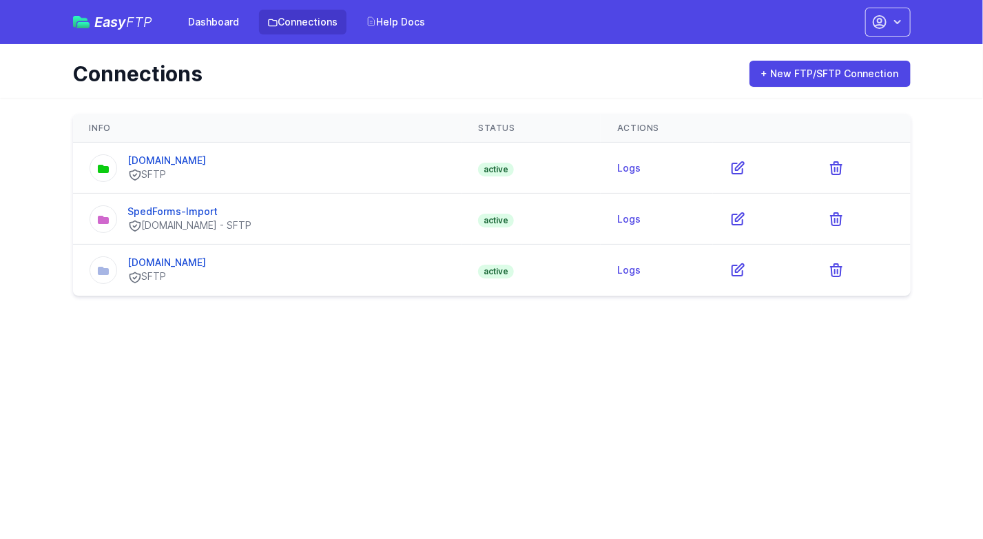
click at [156, 313] on html "Easy FTP Dashboard Connections Help Docs Account Settings Your Profile Contact …" at bounding box center [491, 156] width 983 height 313
click at [183, 207] on link "SpedForms-Import" at bounding box center [173, 211] width 90 height 12
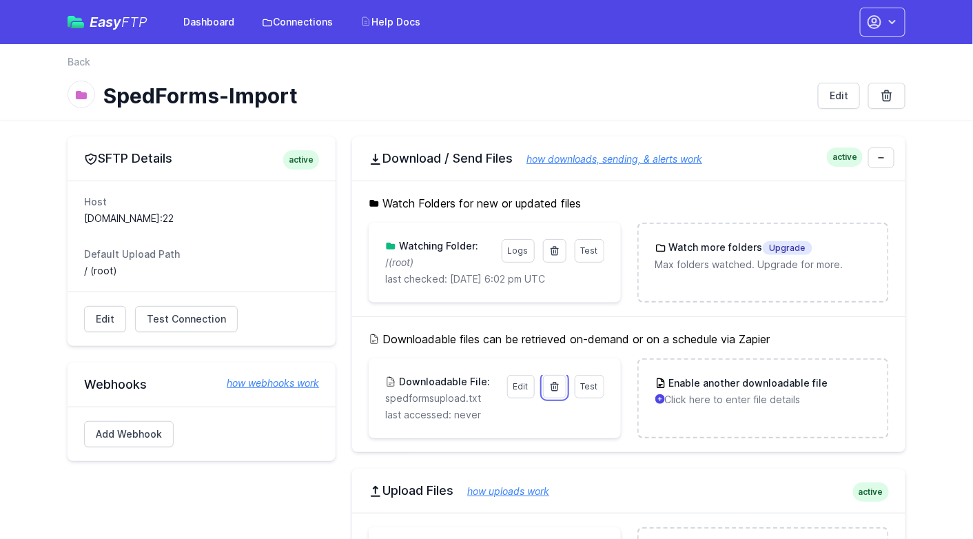
drag, startPoint x: 549, startPoint y: 385, endPoint x: 558, endPoint y: 74, distance: 311.7
click at [548, 385] on link at bounding box center [554, 386] width 23 height 23
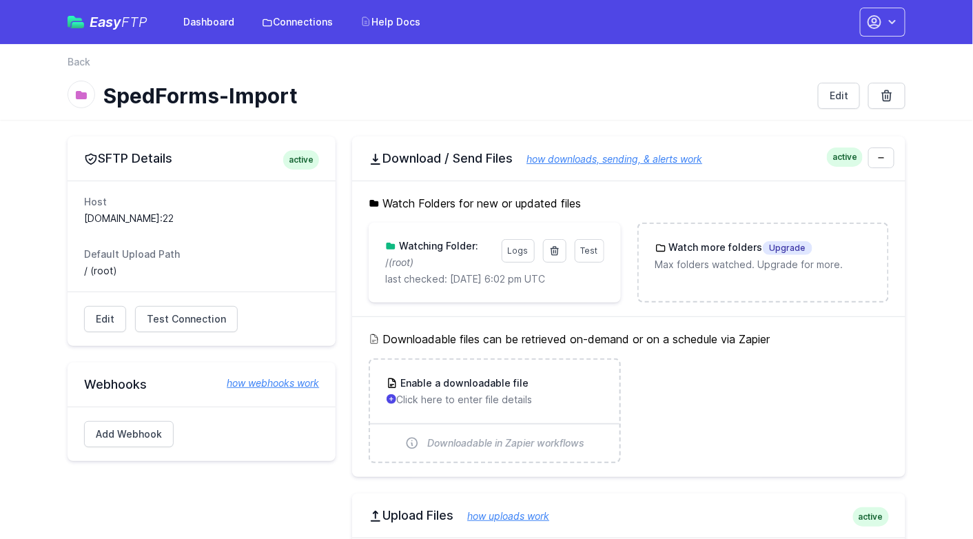
click at [406, 323] on div "Downloadable files can be retrieved on-demand or on a schedule via Zapier Enabl…" at bounding box center [628, 396] width 553 height 161
click at [555, 247] on icon at bounding box center [555, 251] width 8 height 8
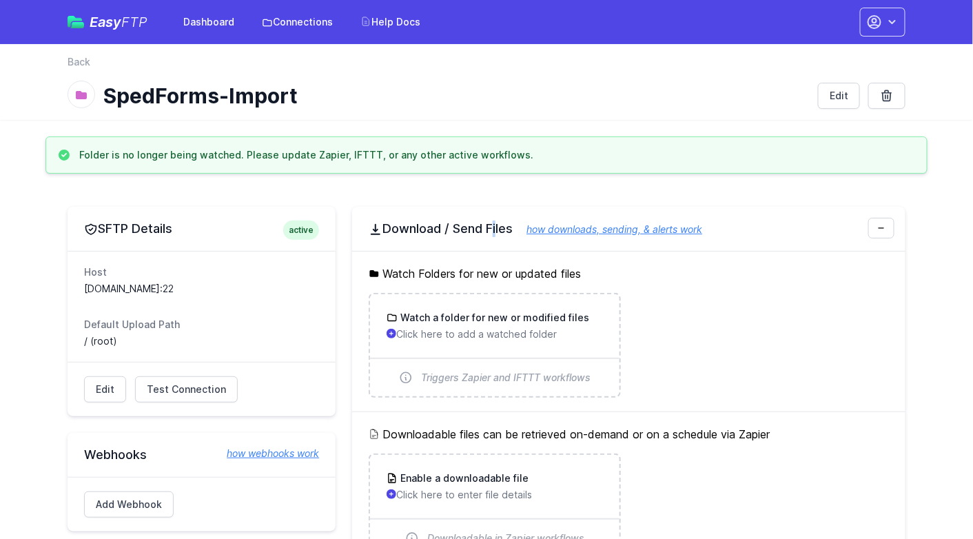
drag, startPoint x: 450, startPoint y: 178, endPoint x: 436, endPoint y: 174, distance: 15.1
click at [194, 25] on link "Dashboard" at bounding box center [209, 22] width 68 height 25
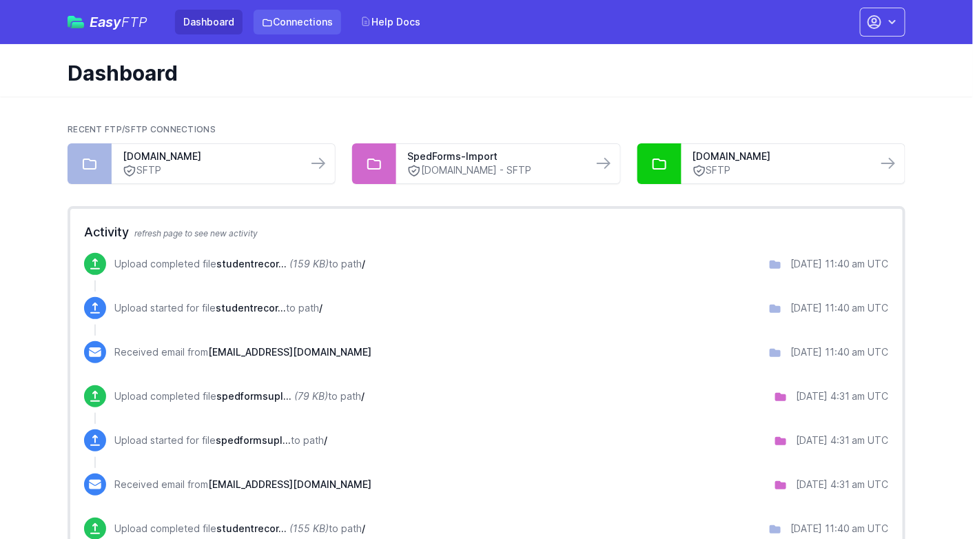
click at [307, 20] on link "Connections" at bounding box center [298, 22] width 88 height 25
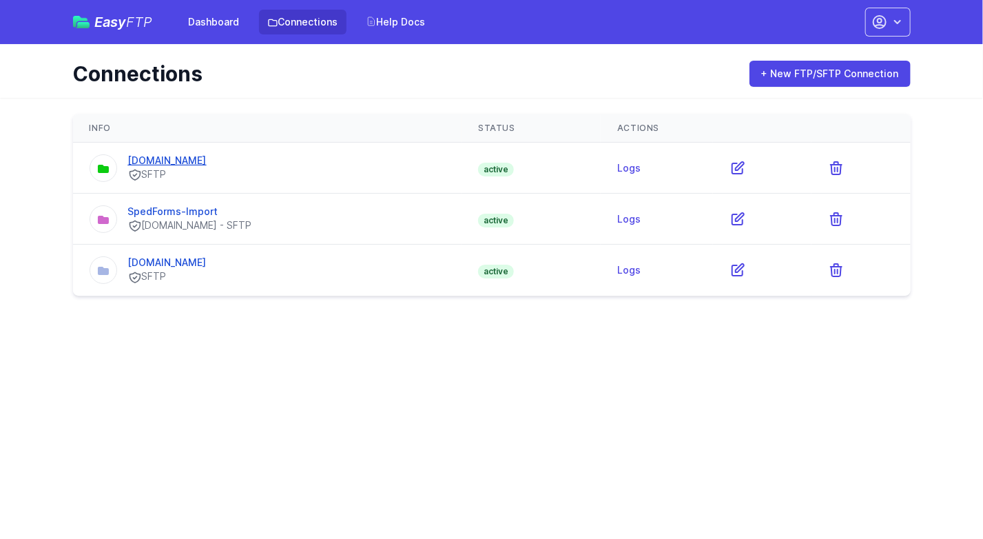
click at [187, 154] on link "[DOMAIN_NAME]" at bounding box center [167, 160] width 79 height 12
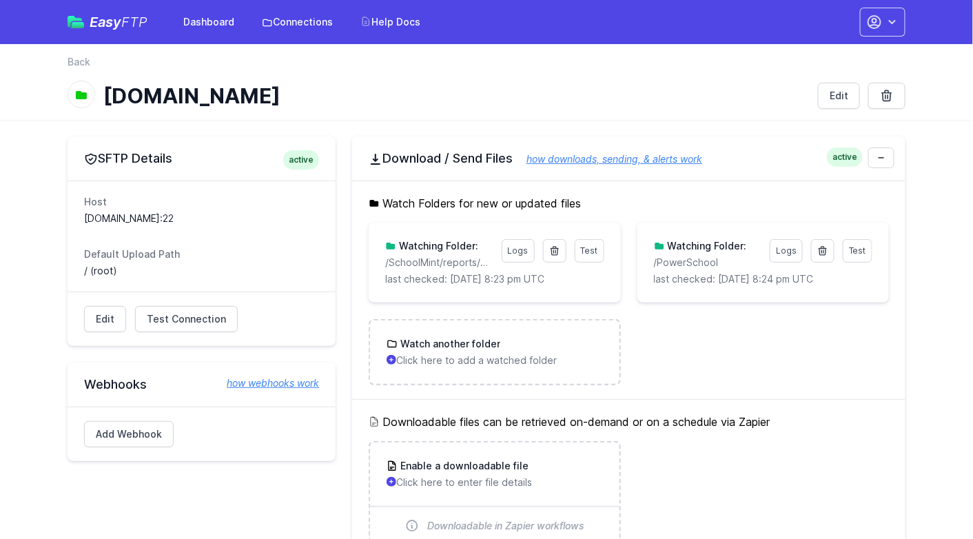
drag, startPoint x: 695, startPoint y: 329, endPoint x: 708, endPoint y: 326, distance: 13.4
click at [695, 329] on ul "Test Logs Watching Folder: /SchoolMint/reports/Cupp_Bobby_2202576 last checked:…" at bounding box center [629, 304] width 520 height 163
click at [757, 352] on ul "Test Logs Watching Folder: /SchoolMint/reports/Cupp_Bobby_2202576 last checked:…" at bounding box center [629, 304] width 520 height 163
click at [299, 15] on link "Connections" at bounding box center [298, 22] width 88 height 25
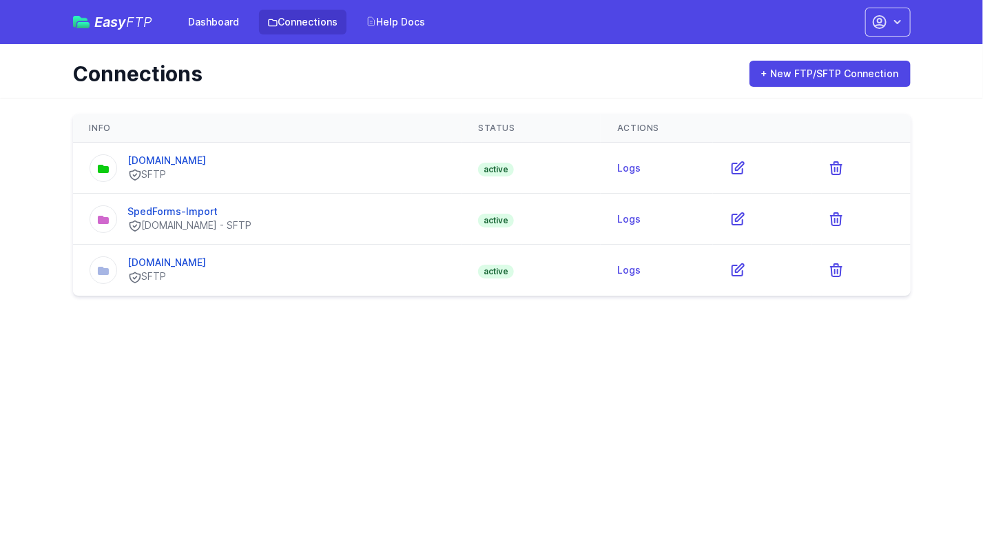
click at [265, 313] on html "Easy FTP Dashboard Connections Help Docs Account Settings Your Profile Contact …" at bounding box center [491, 156] width 983 height 313
click at [775, 68] on link "+ New FTP/SFTP Connection" at bounding box center [830, 74] width 161 height 26
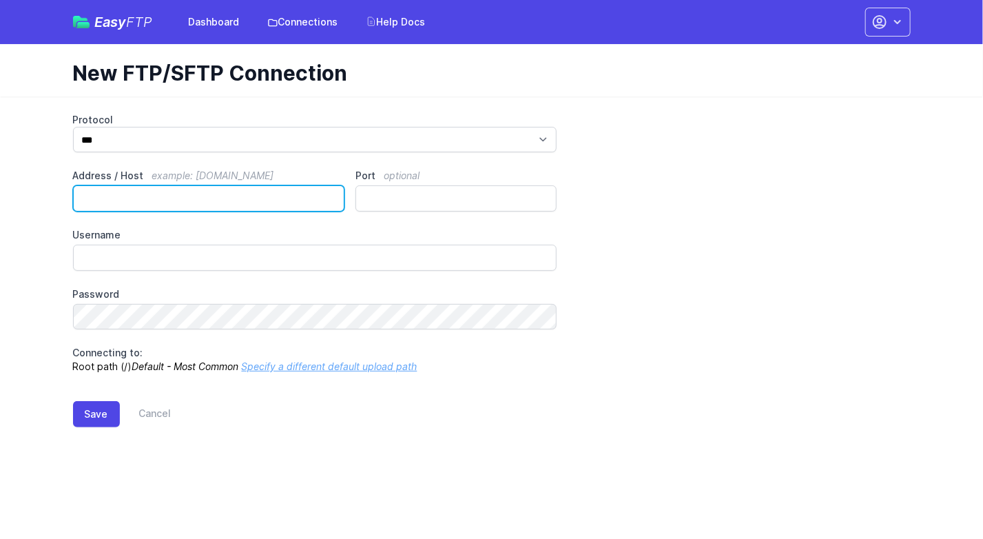
click at [96, 198] on input "Address / Host example: ftp.mydomain.com" at bounding box center [209, 198] width 272 height 26
click at [123, 190] on input "Address / Host example: ftp.mydomain.com" at bounding box center [209, 198] width 272 height 26
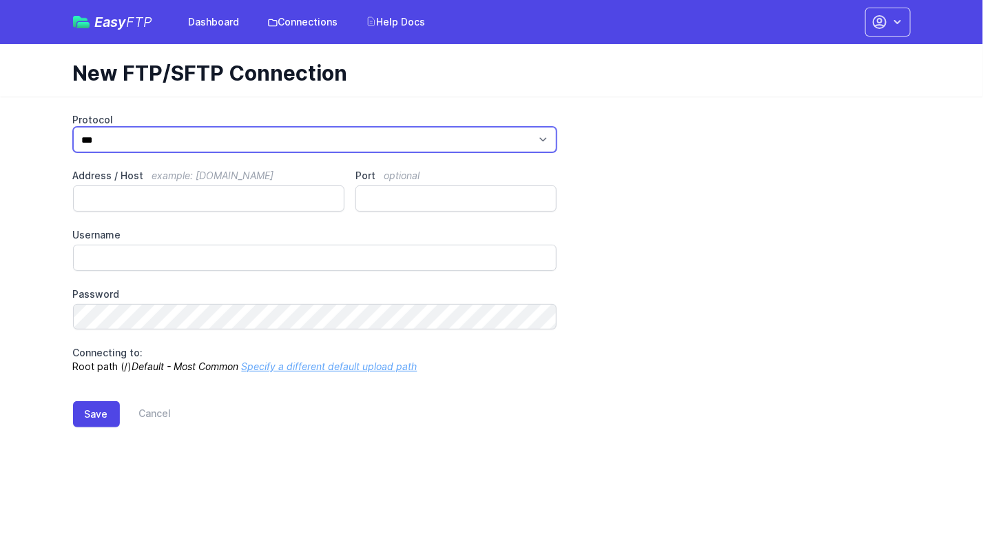
click at [152, 136] on select "*** **** ****" at bounding box center [315, 139] width 484 height 25
select select "****"
click at [73, 127] on select "*** **** ****" at bounding box center [315, 139] width 484 height 25
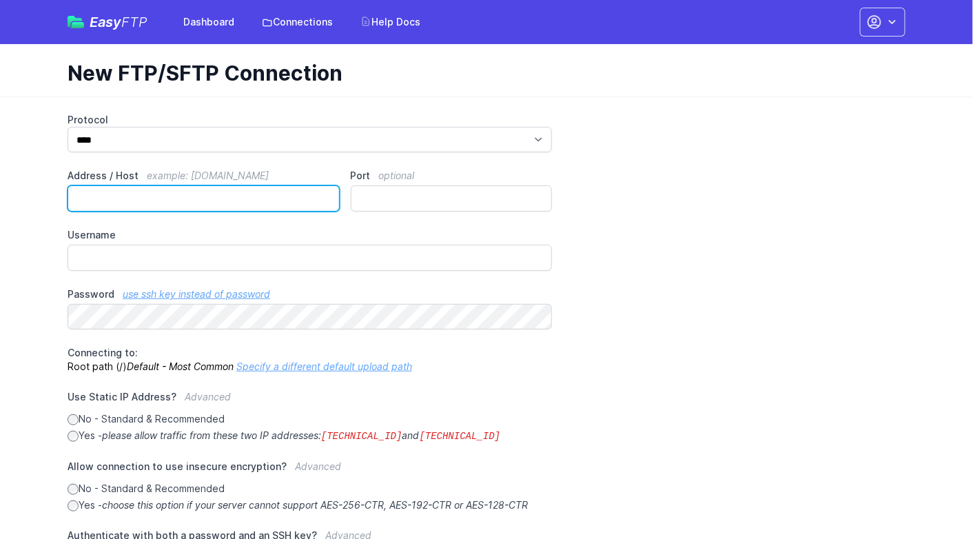
click at [130, 201] on input "Address / Host example: ftp.mydomain.com" at bounding box center [204, 198] width 272 height 26
paste input "**********"
type input "**********"
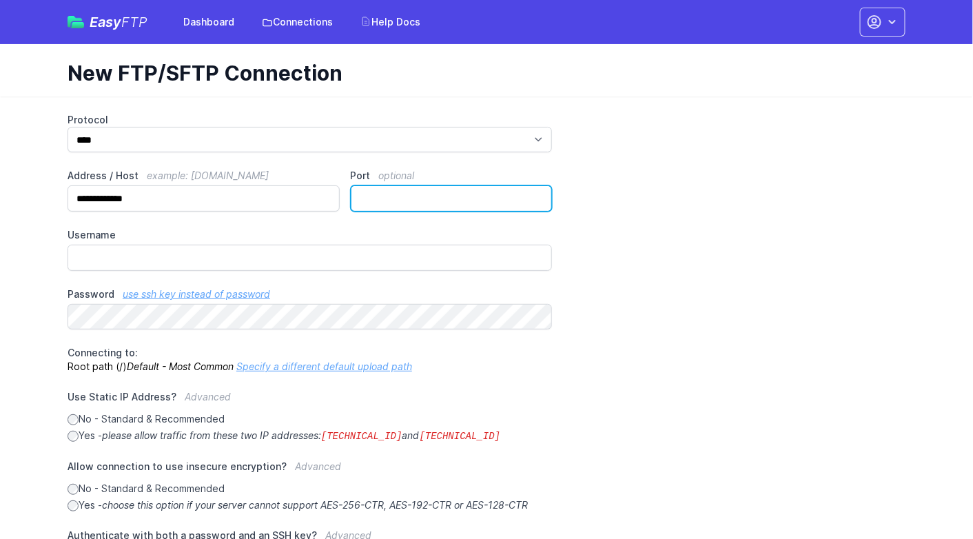
type input "**"
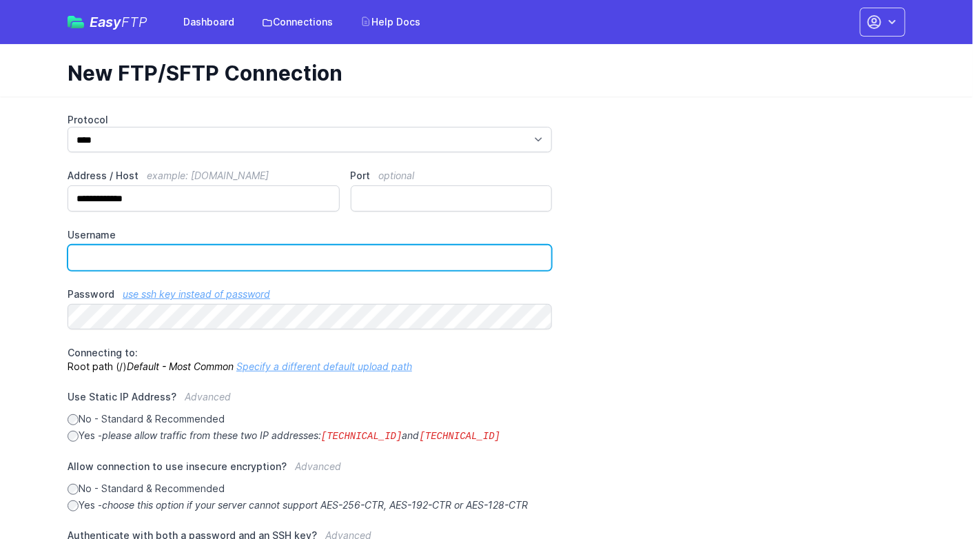
click at [180, 267] on input "Username" at bounding box center [310, 258] width 484 height 26
paste input "**********"
type input "**********"
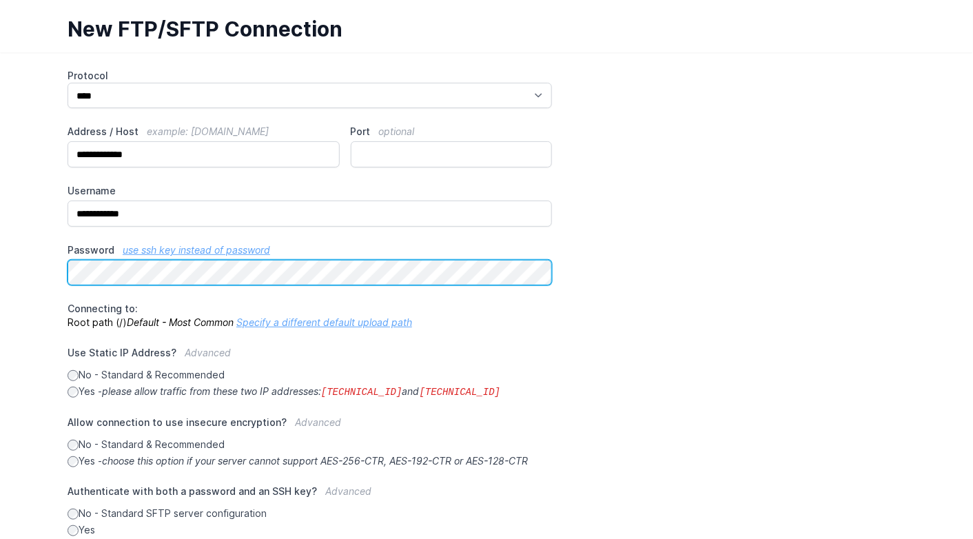
scroll to position [201, 0]
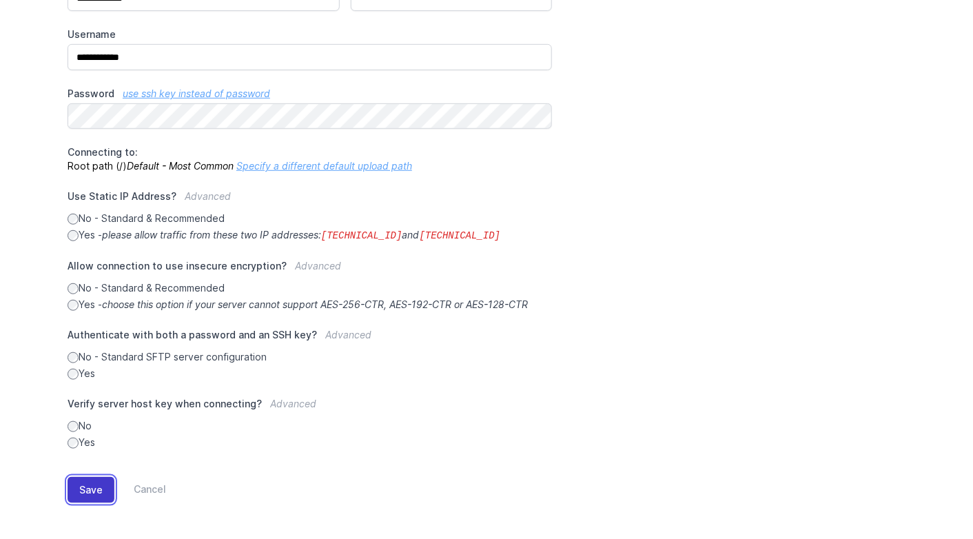
click at [78, 490] on button "Save" at bounding box center [91, 490] width 47 height 26
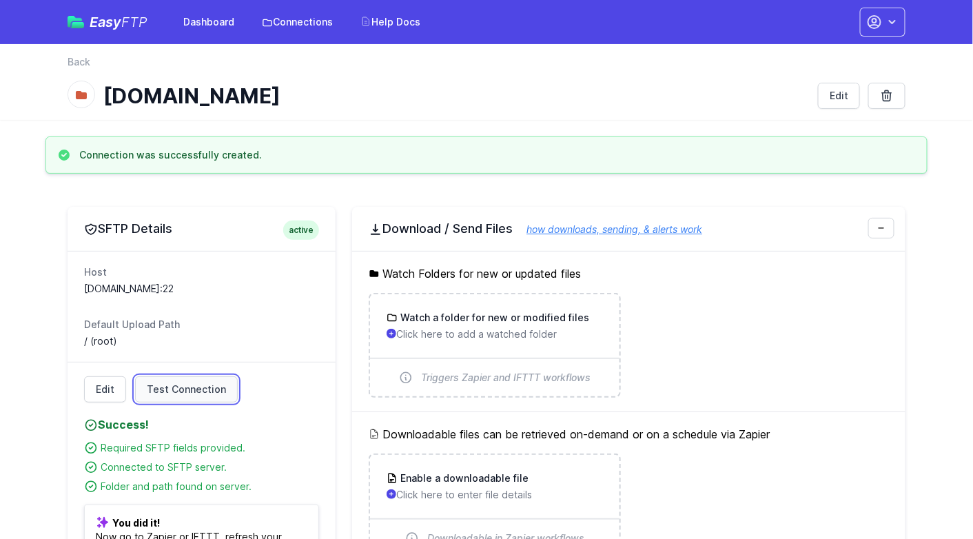
click at [198, 389] on span "Test Connection" at bounding box center [186, 389] width 79 height 14
click at [684, 320] on ul "Watch a folder for new or modified files Click here to add a watched folder Tri…" at bounding box center [629, 345] width 520 height 105
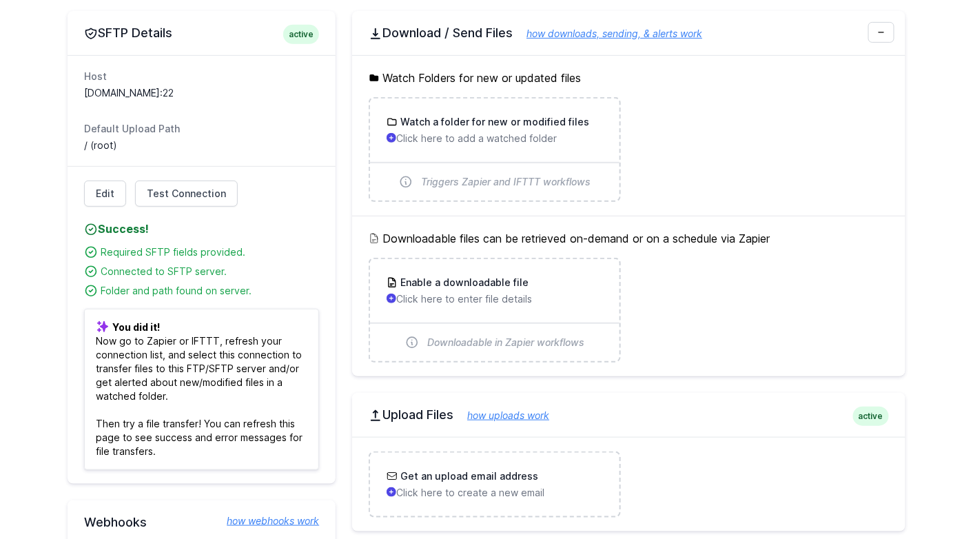
scroll to position [207, 0]
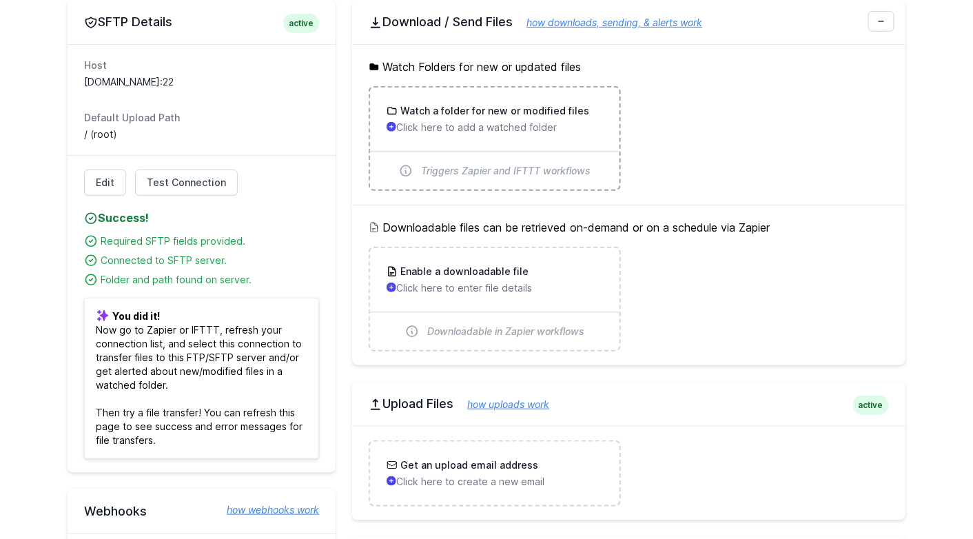
click at [534, 134] on div "Watch a folder for new or modified files Click here to add a watched folder" at bounding box center [494, 119] width 249 height 63
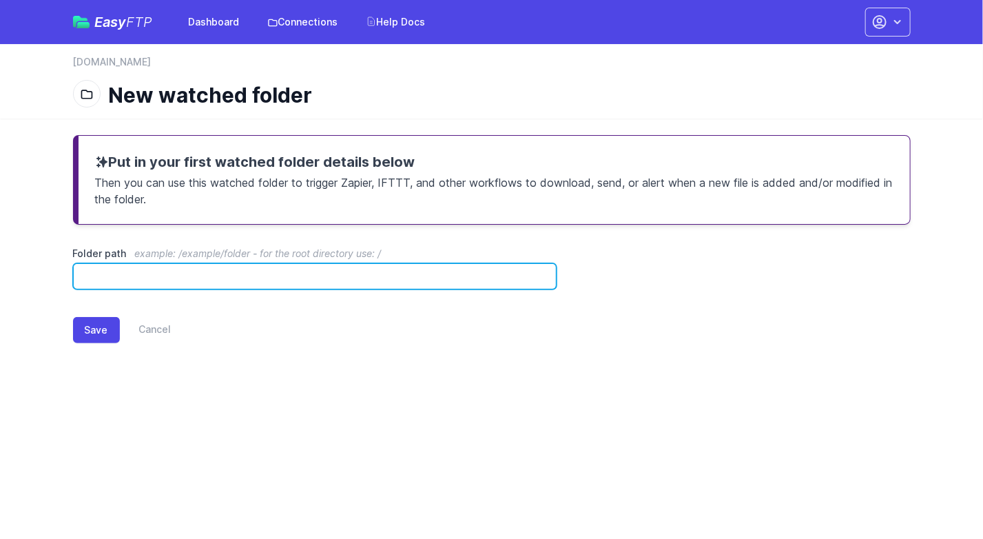
click at [219, 278] on input "Folder path example: /example/folder - for the root directory use: /" at bounding box center [315, 276] width 484 height 26
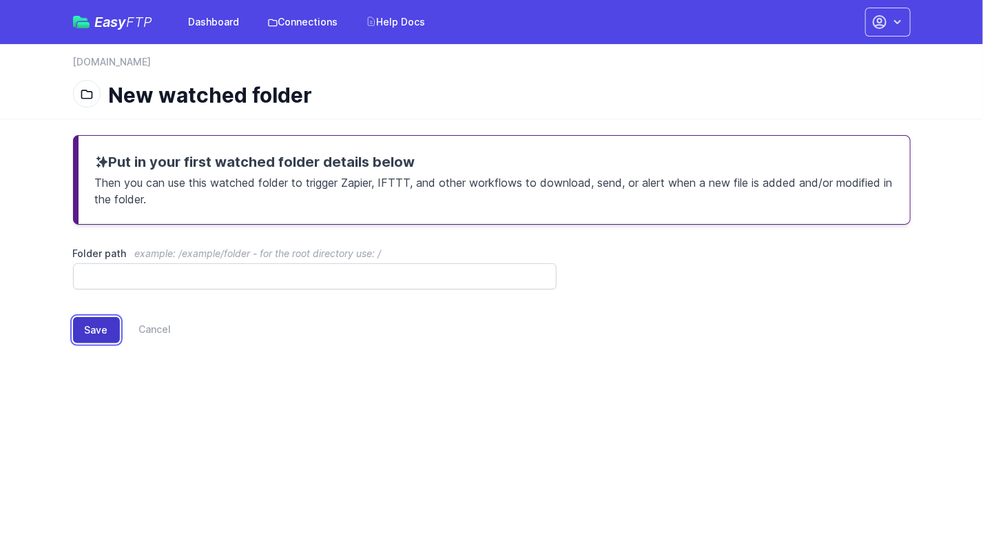
click at [104, 323] on button "Save" at bounding box center [96, 330] width 47 height 26
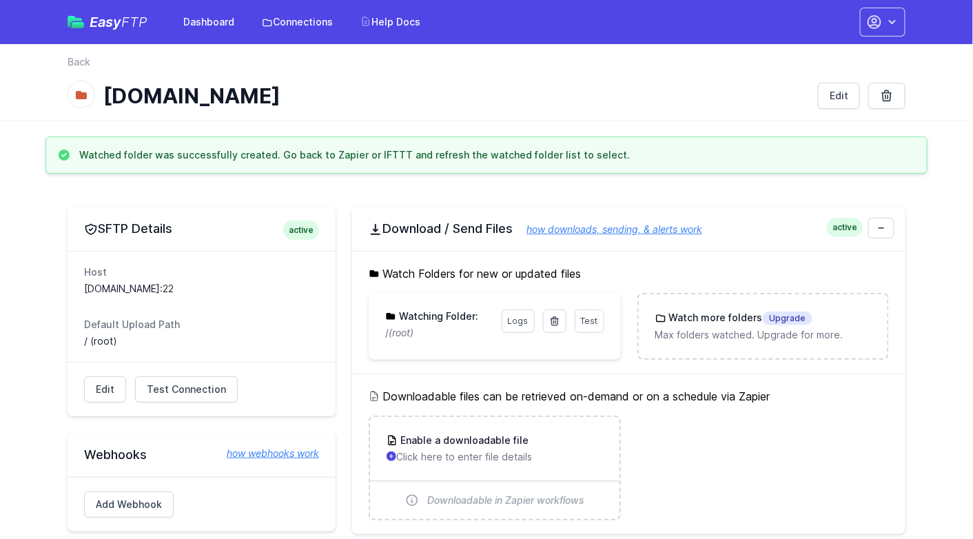
click at [748, 223] on h2 "Download / Send Files how downloads, sending, & alerts work" at bounding box center [629, 229] width 520 height 17
click at [265, 159] on h3 "Watched folder was successfully created. Go back to Zapier or IFTTT and refresh…" at bounding box center [354, 155] width 551 height 14
click at [205, 24] on link "Dashboard" at bounding box center [209, 22] width 68 height 25
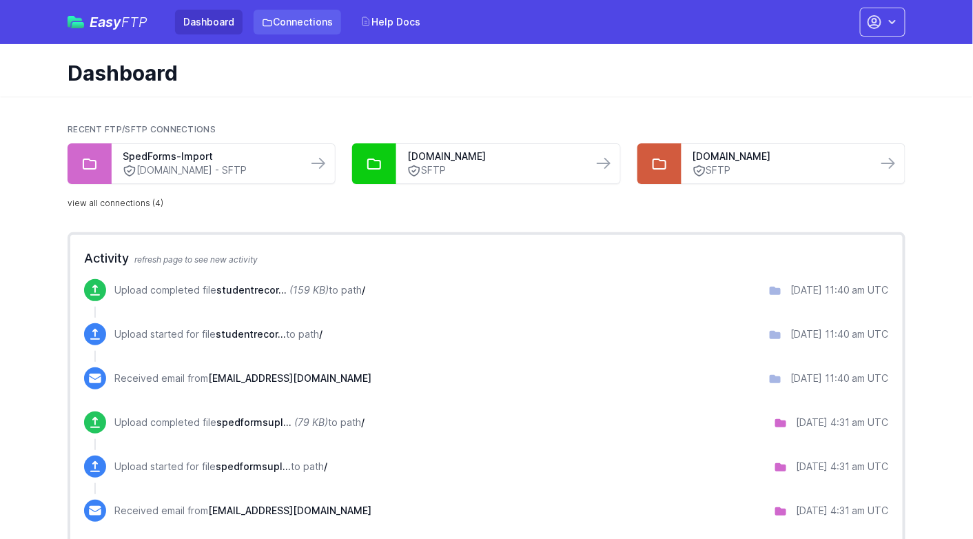
click at [282, 23] on link "Connections" at bounding box center [298, 22] width 88 height 25
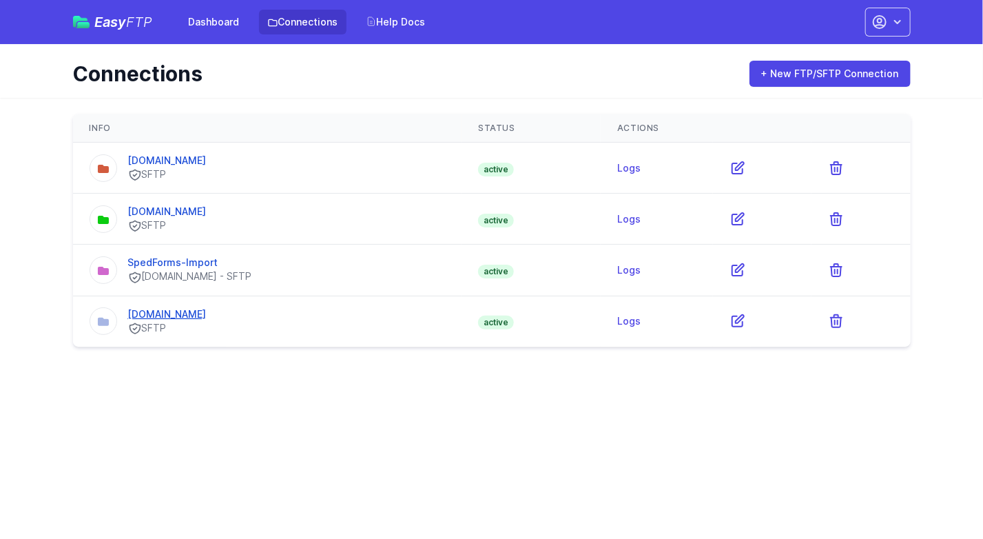
click at [172, 314] on link "uploads.pikmykid.com" at bounding box center [167, 314] width 79 height 12
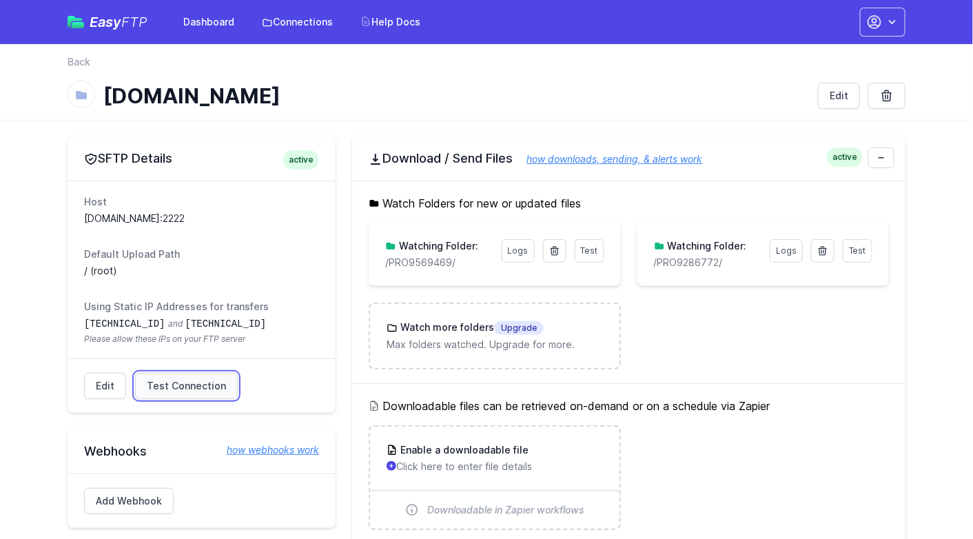
click at [199, 379] on span "Test Connection" at bounding box center [186, 386] width 79 height 14
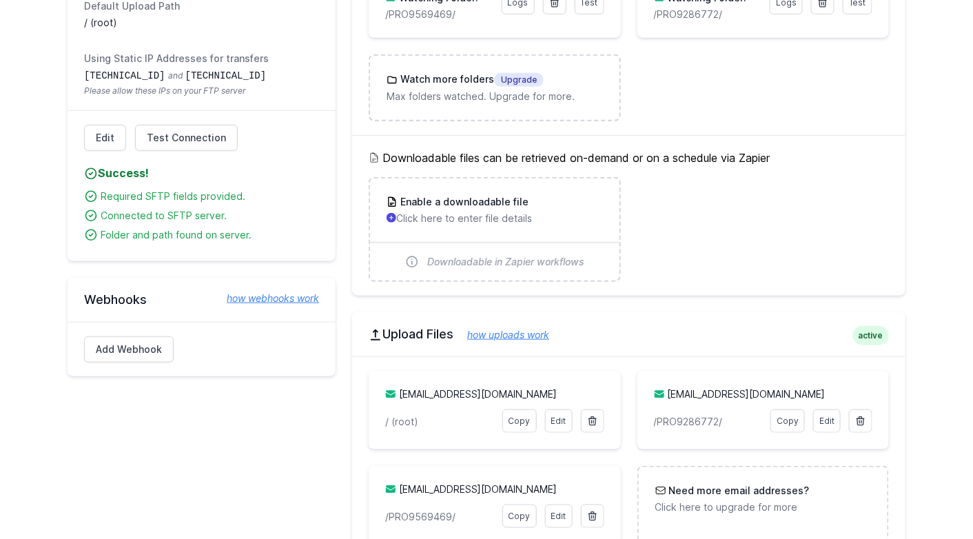
scroll to position [276, 0]
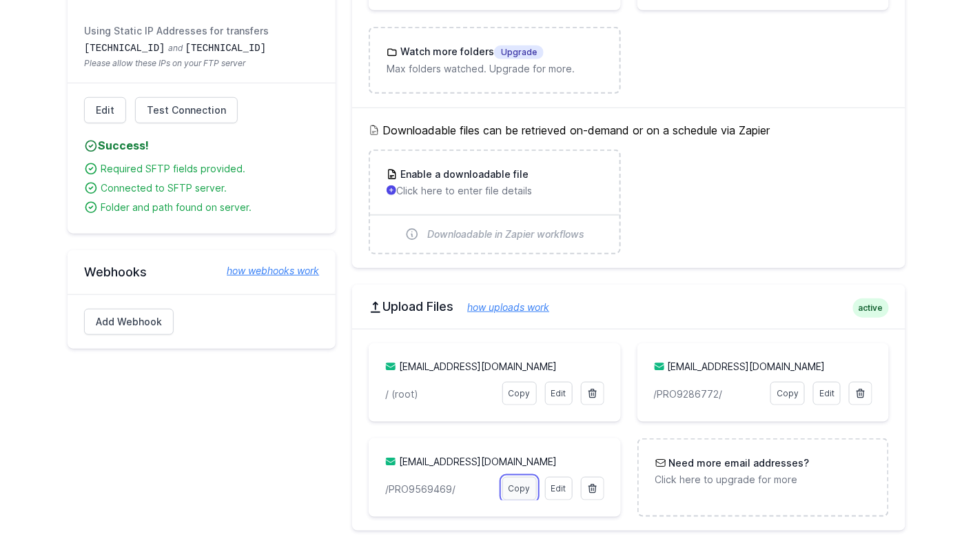
click at [515, 484] on link "Copy" at bounding box center [519, 488] width 34 height 23
click at [795, 394] on link "Copy" at bounding box center [787, 393] width 34 height 23
click at [899, 137] on div "Downloadable files can be retrieved on-demand or on a schedule via Zapier Enabl…" at bounding box center [628, 188] width 553 height 161
click at [383, 448] on div "[EMAIL_ADDRESS][DOMAIN_NAME] Edit Copy /PRO9569469/" at bounding box center [495, 477] width 252 height 79
click at [520, 483] on link "Copy" at bounding box center [519, 488] width 34 height 23
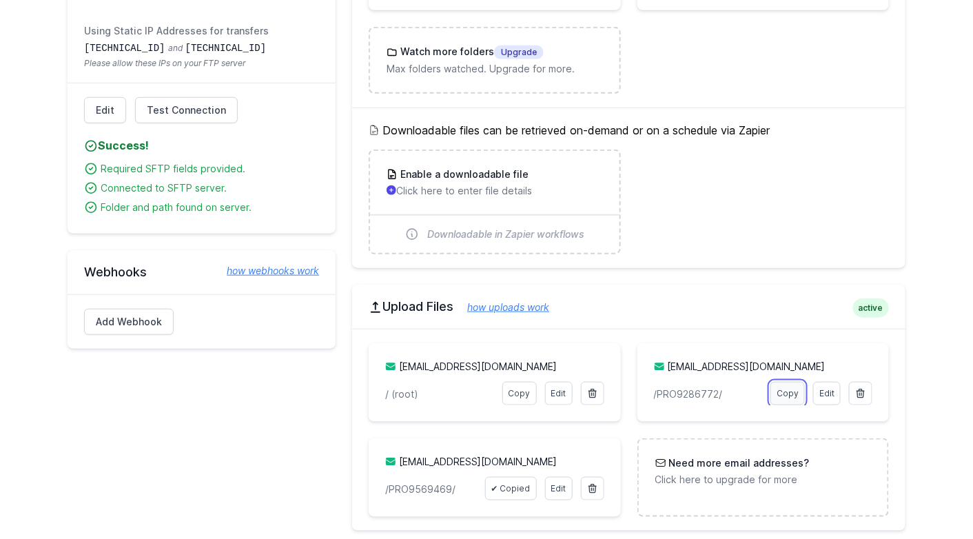
click at [789, 392] on link "Copy" at bounding box center [787, 393] width 34 height 23
drag, startPoint x: 168, startPoint y: 174, endPoint x: 208, endPoint y: 163, distance: 41.7
click at [169, 174] on ul "Required SFTP fields provided. Connected to SFTP server. Folder and path found …" at bounding box center [201, 184] width 235 height 61
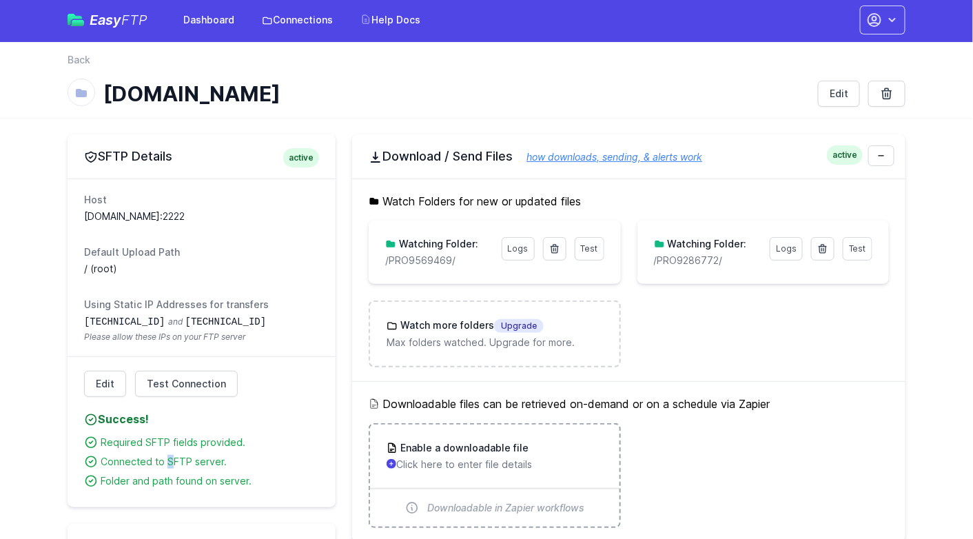
scroll to position [0, 0]
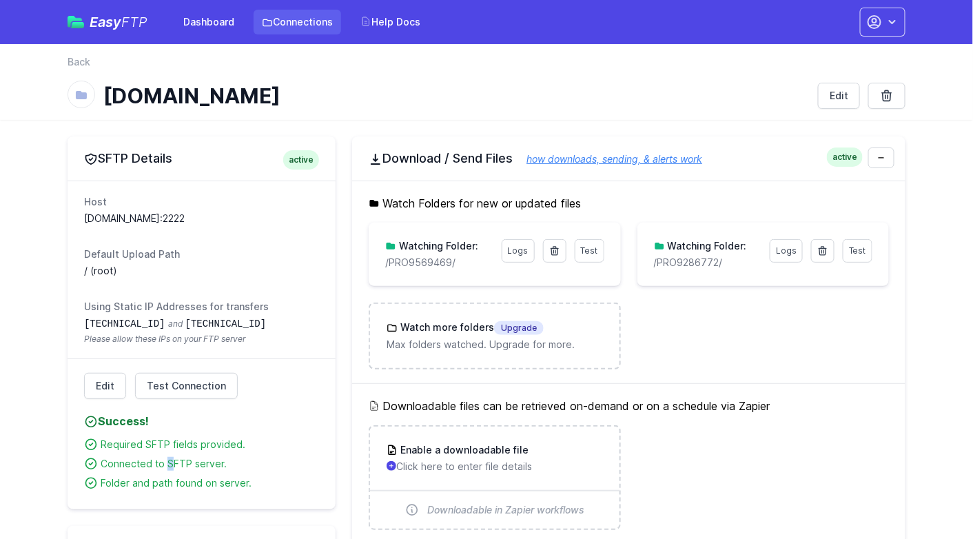
click at [287, 13] on link "Connections" at bounding box center [298, 22] width 88 height 25
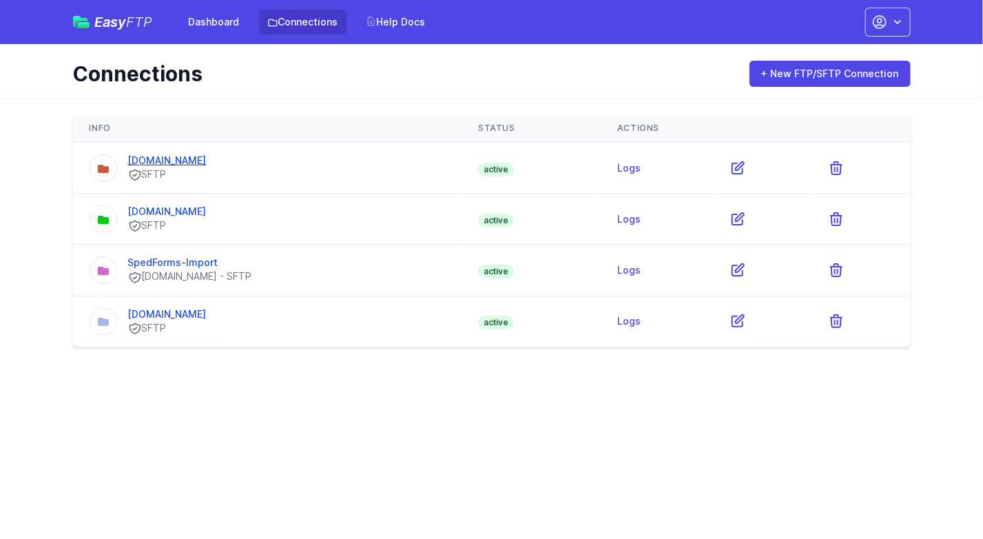
click at [163, 163] on link "[DOMAIN_NAME]" at bounding box center [167, 160] width 79 height 12
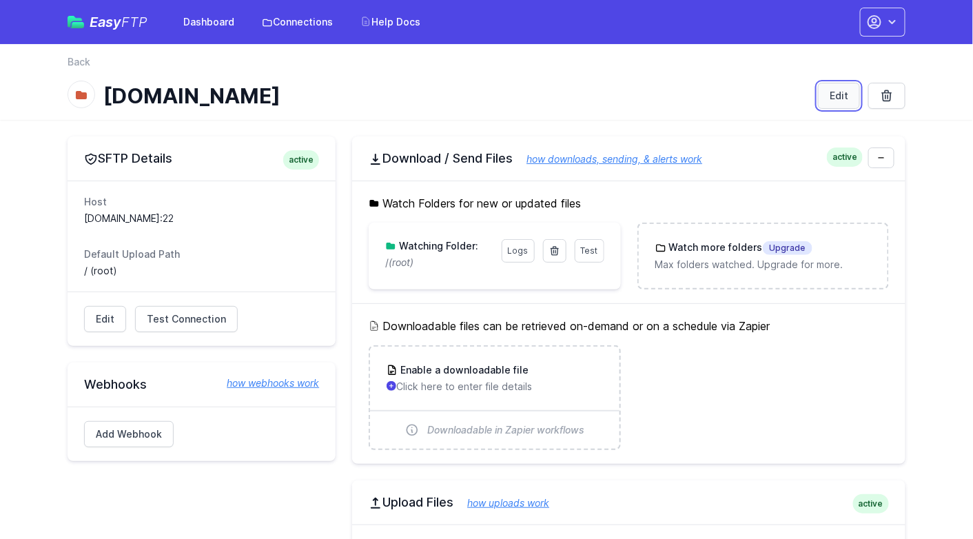
click at [838, 93] on link "Edit" at bounding box center [839, 96] width 42 height 26
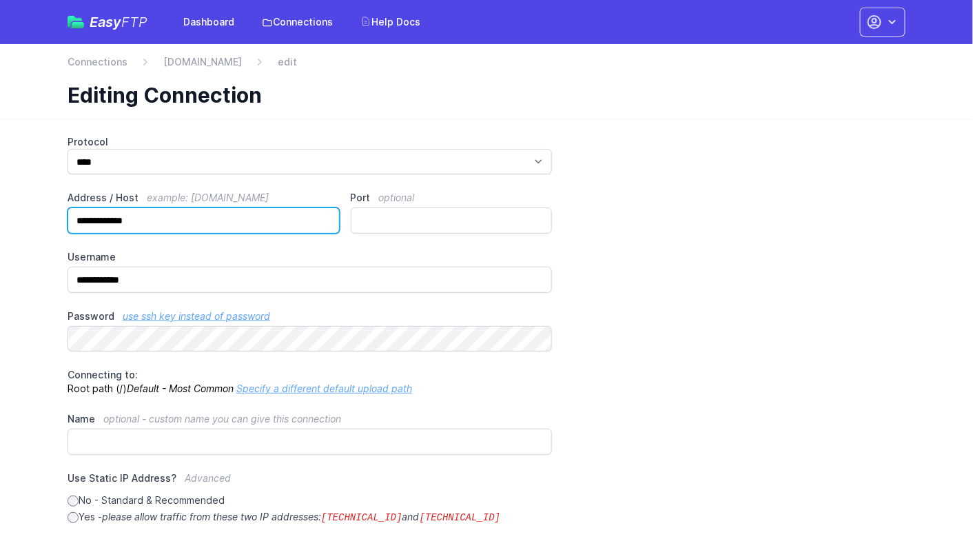
click at [158, 223] on input "**********" at bounding box center [204, 220] width 272 height 26
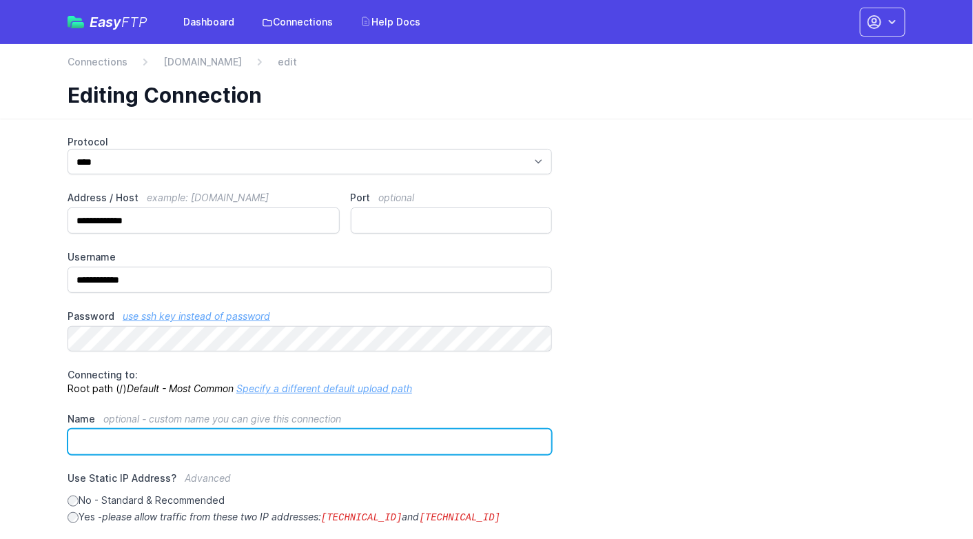
click at [167, 438] on input "Name optional - custom name you can give this connection" at bounding box center [310, 442] width 484 height 26
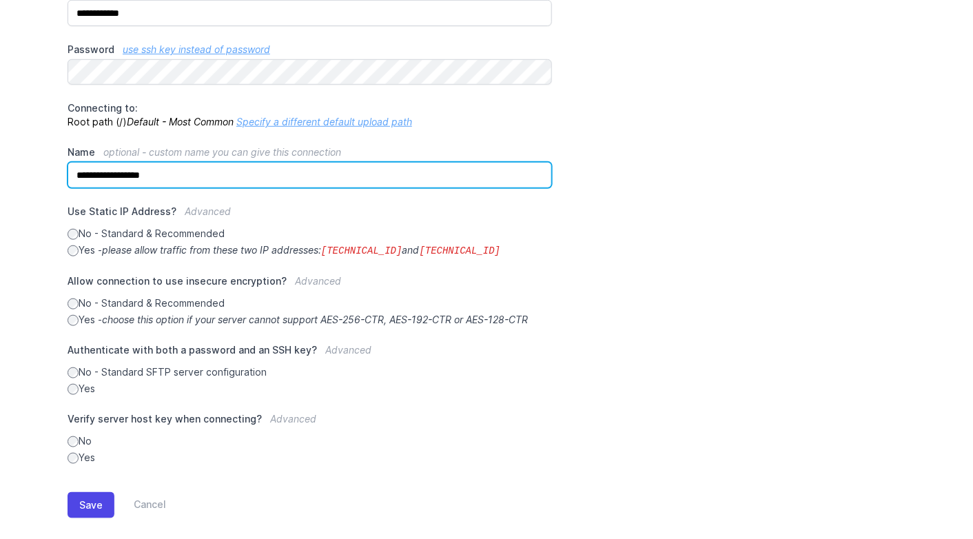
scroll to position [281, 0]
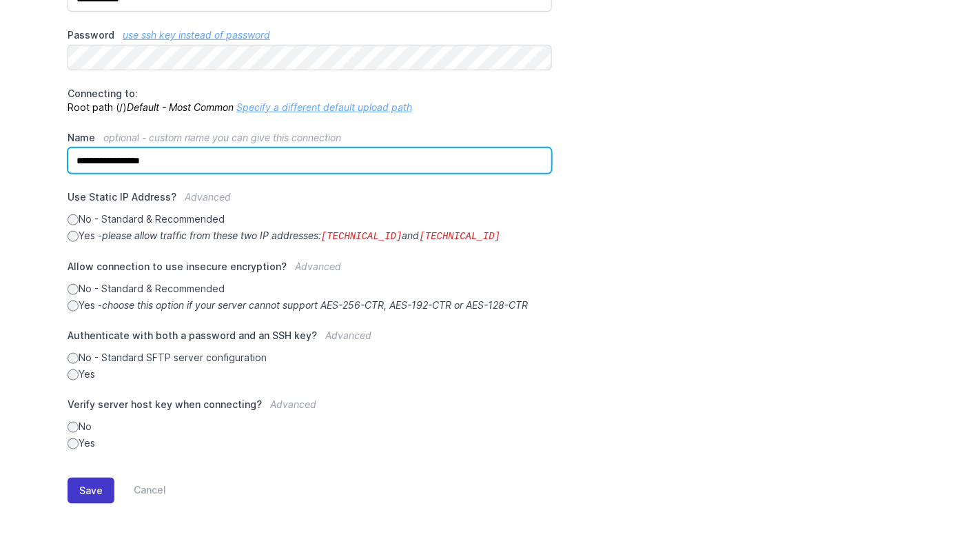
type input "**********"
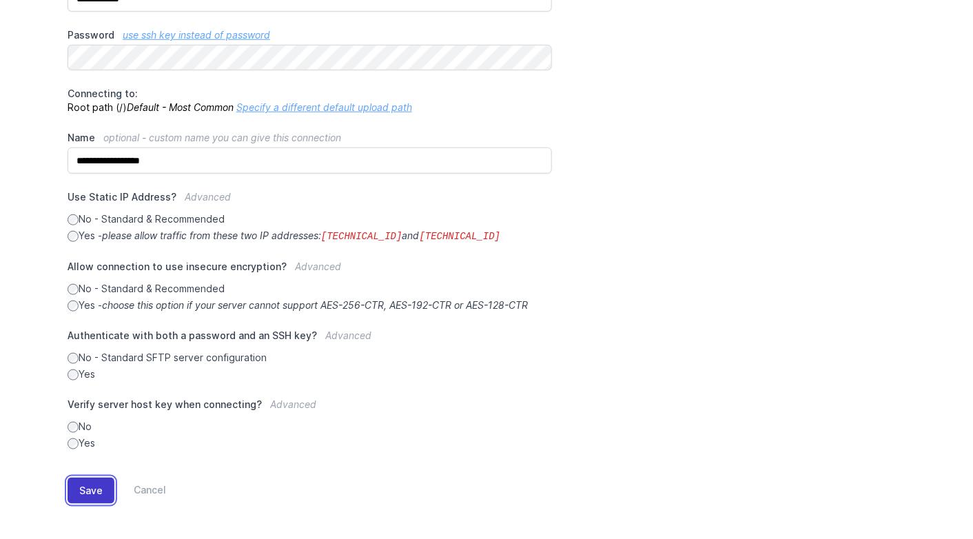
click at [93, 489] on button "Save" at bounding box center [91, 491] width 47 height 26
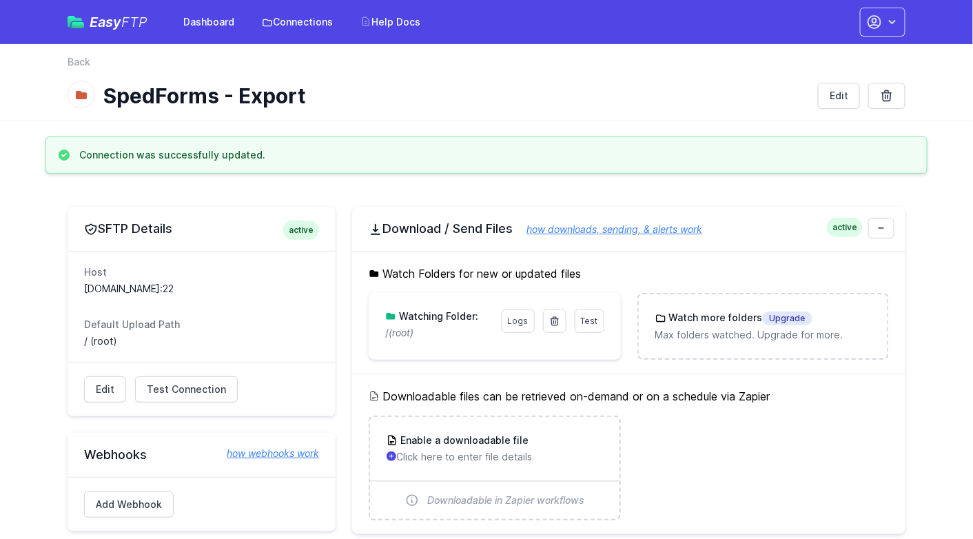
click at [343, 141] on div "Connection was successfully updated." at bounding box center [486, 154] width 882 height 37
click at [158, 389] on span "Test Connection" at bounding box center [186, 389] width 79 height 14
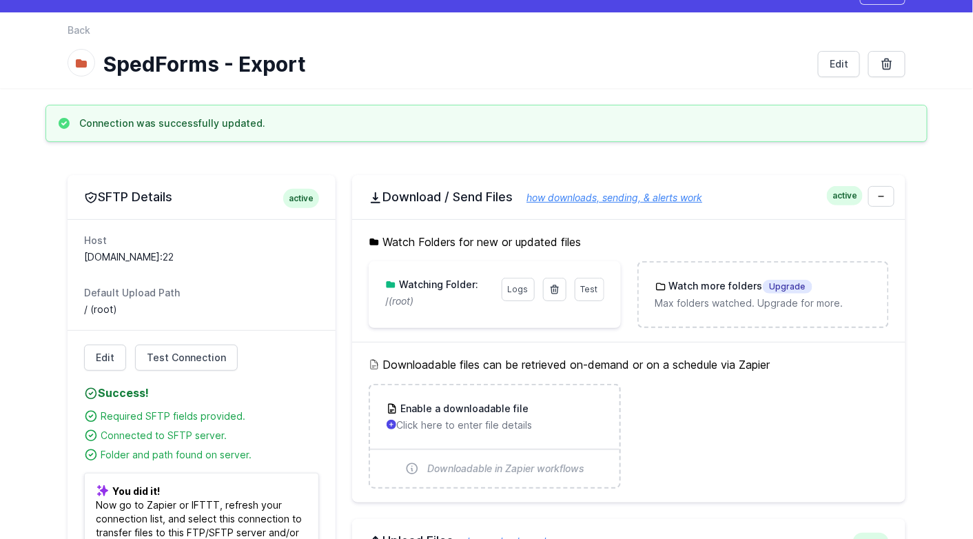
scroll to position [31, 0]
